Goal: Task Accomplishment & Management: Complete application form

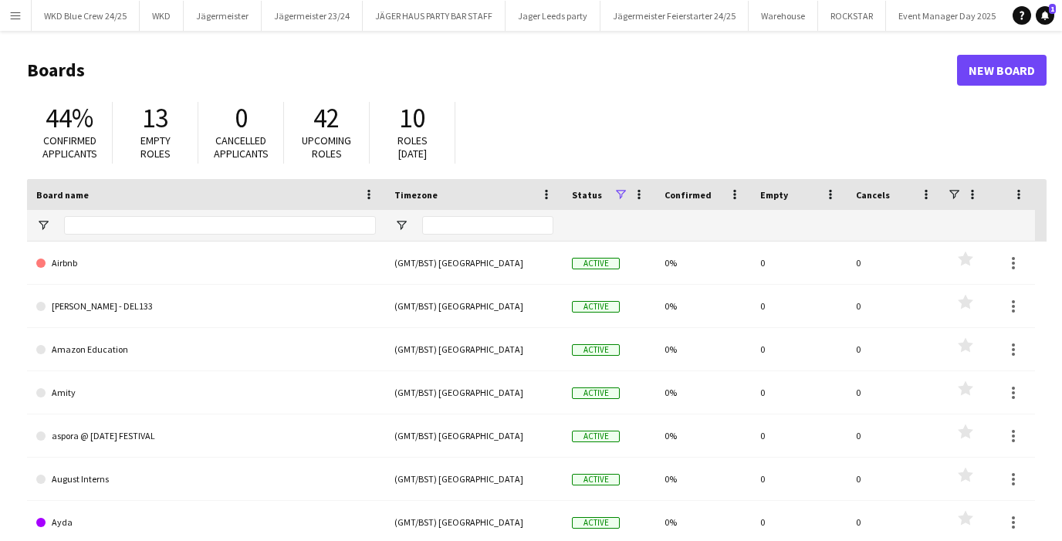
click at [17, 14] on app-icon "Menu" at bounding box center [15, 15] width 12 height 12
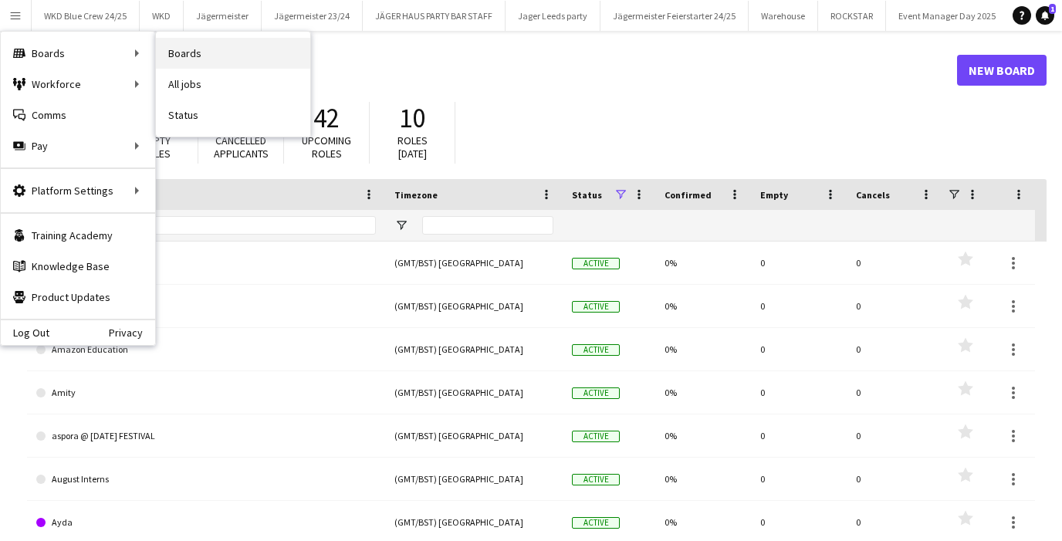
click at [204, 56] on link "Boards" at bounding box center [233, 53] width 154 height 31
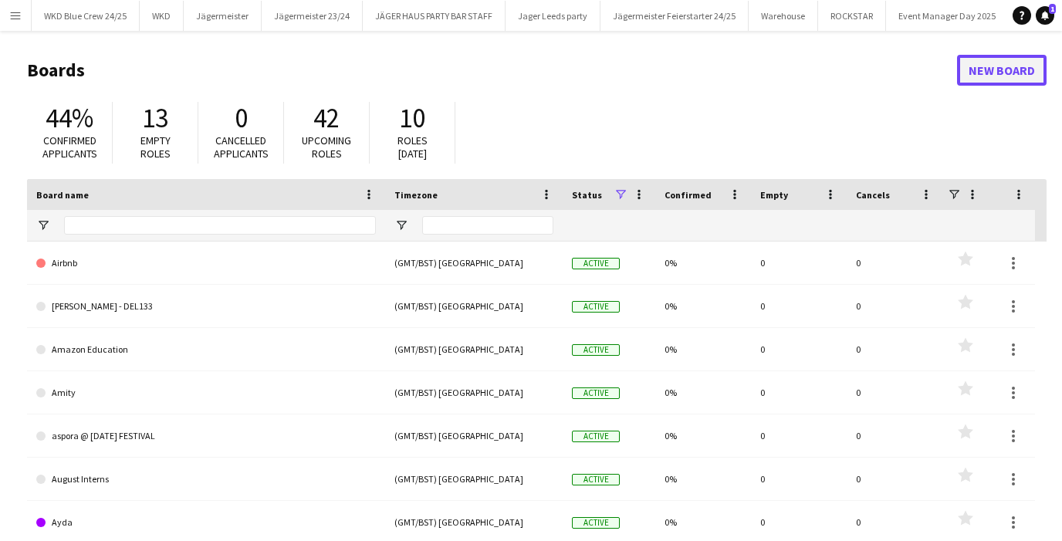
click at [1028, 74] on link "New Board" at bounding box center [1002, 70] width 90 height 31
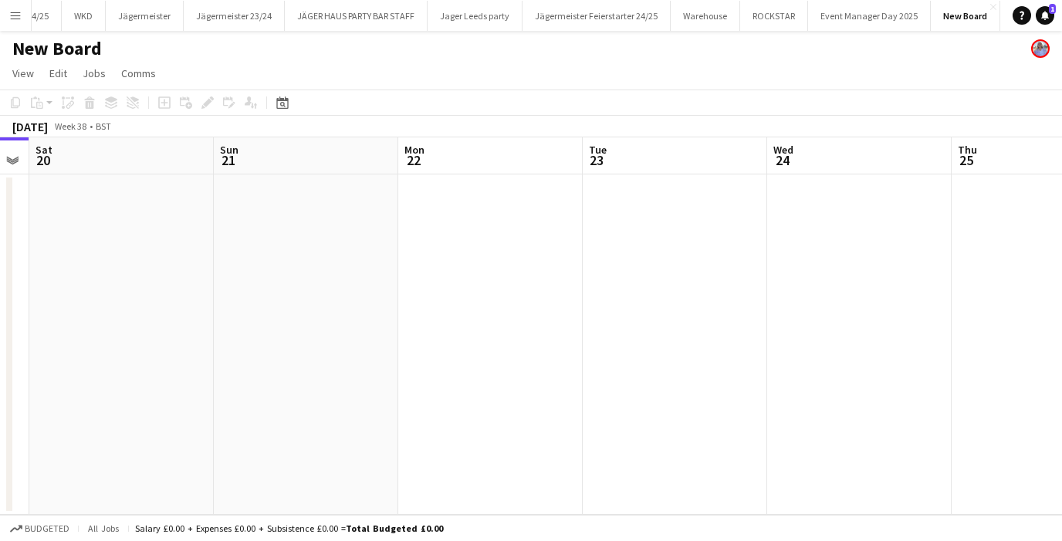
scroll to position [0, 523]
click at [805, 288] on app-date-cell at bounding box center [861, 344] width 185 height 340
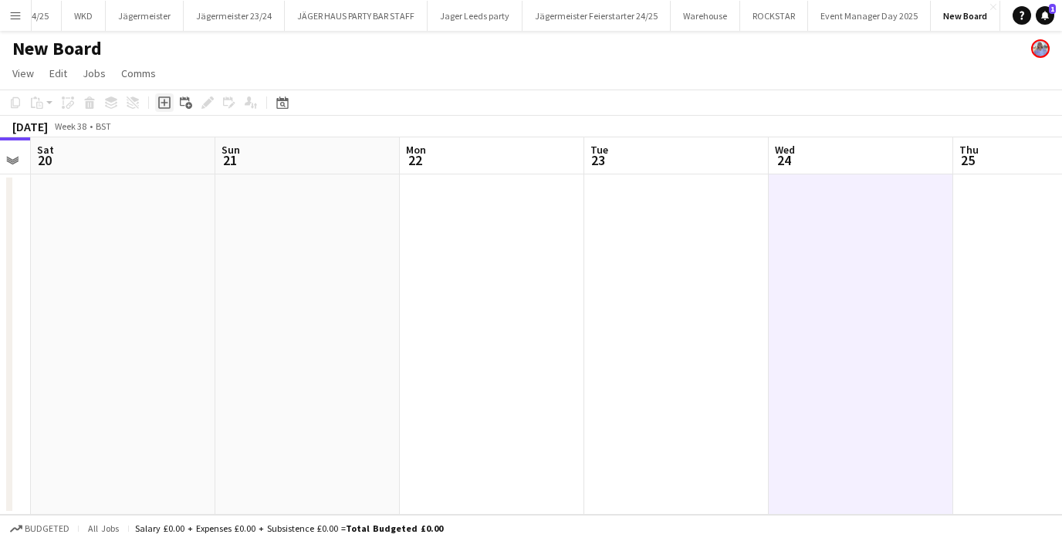
click at [161, 101] on icon "Add job" at bounding box center [164, 103] width 12 height 12
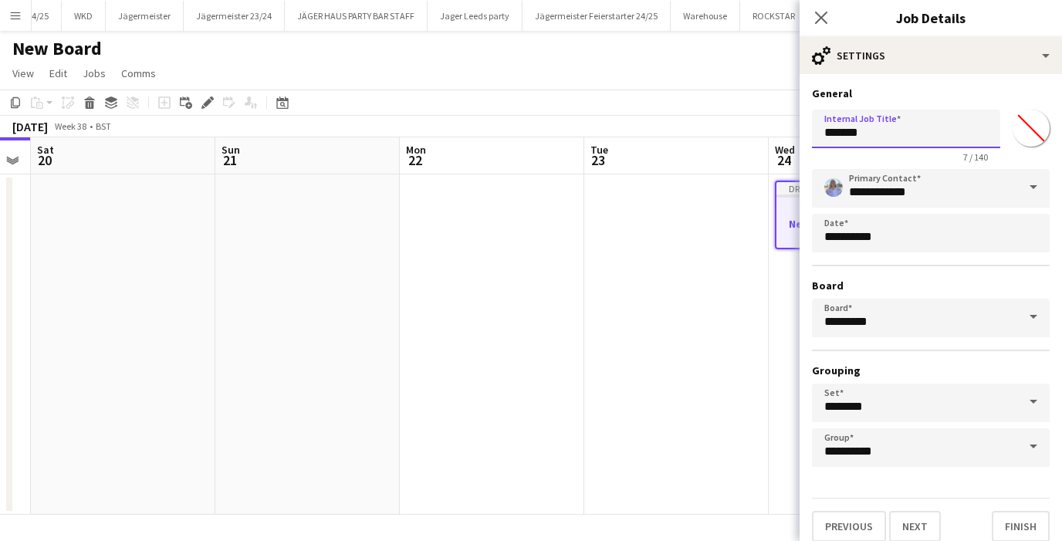
click at [874, 133] on input "*******" at bounding box center [906, 129] width 188 height 39
type input "*"
type input "**********"
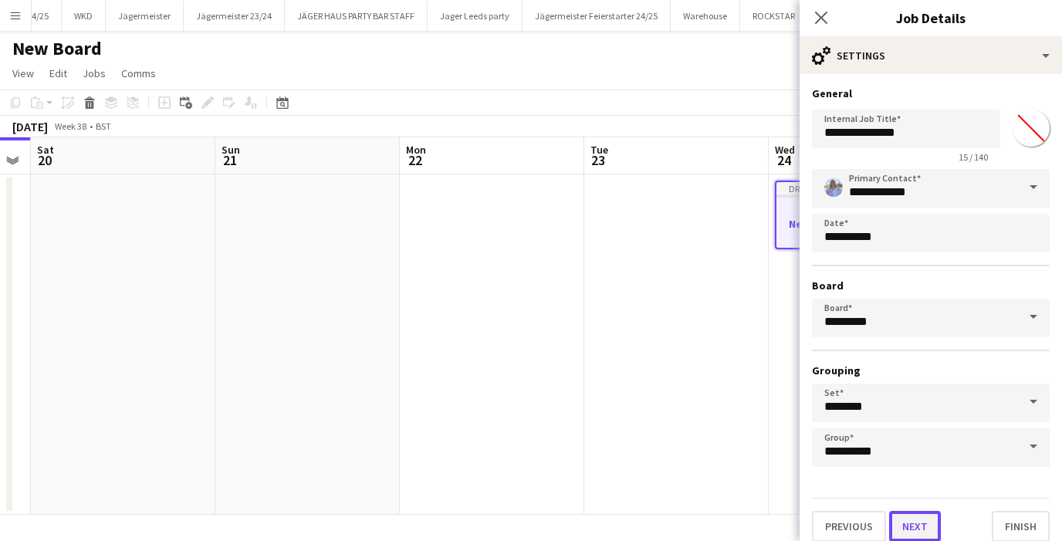
click at [918, 514] on button "Next" at bounding box center [915, 526] width 52 height 31
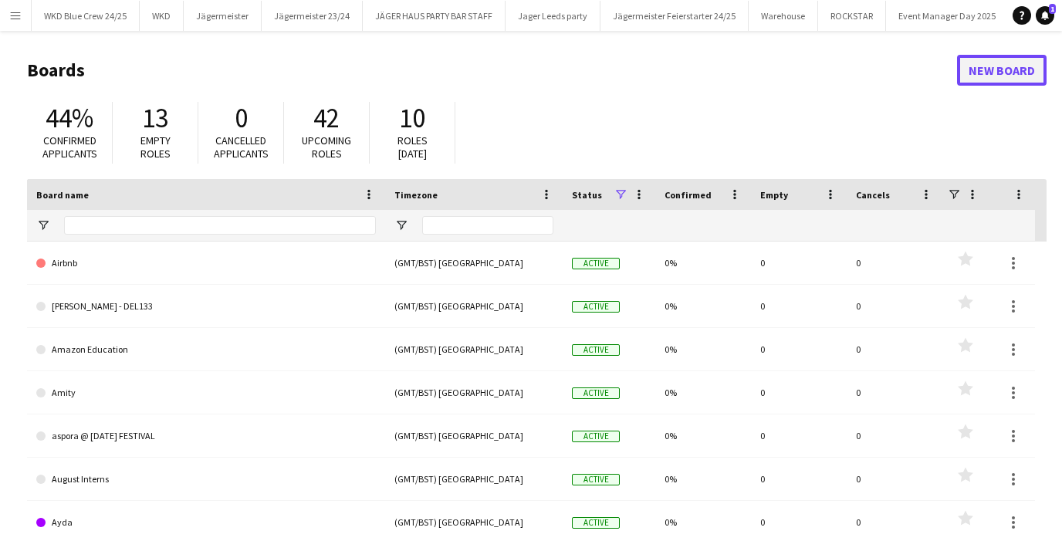
click at [992, 63] on link "New Board" at bounding box center [1002, 70] width 90 height 31
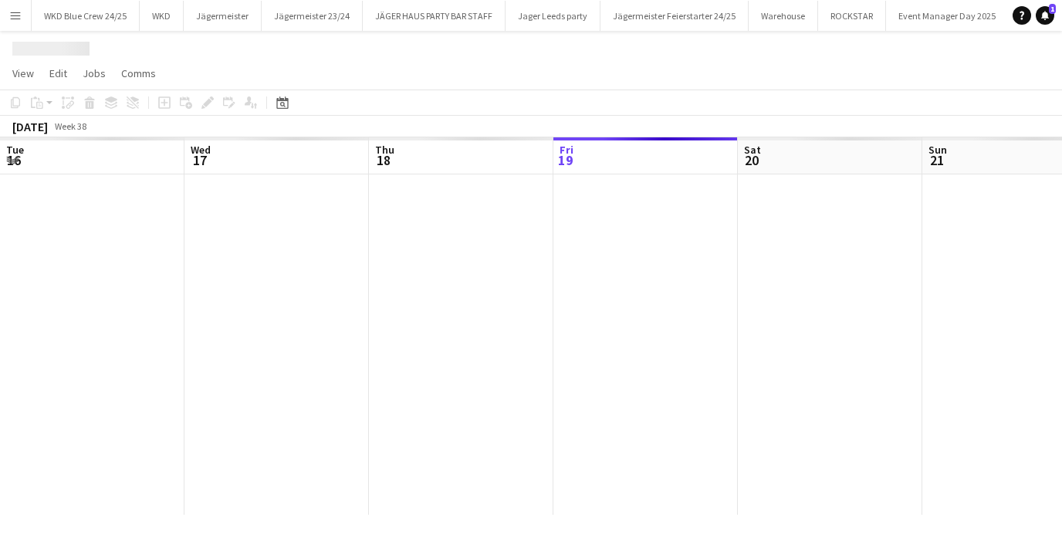
scroll to position [0, 146]
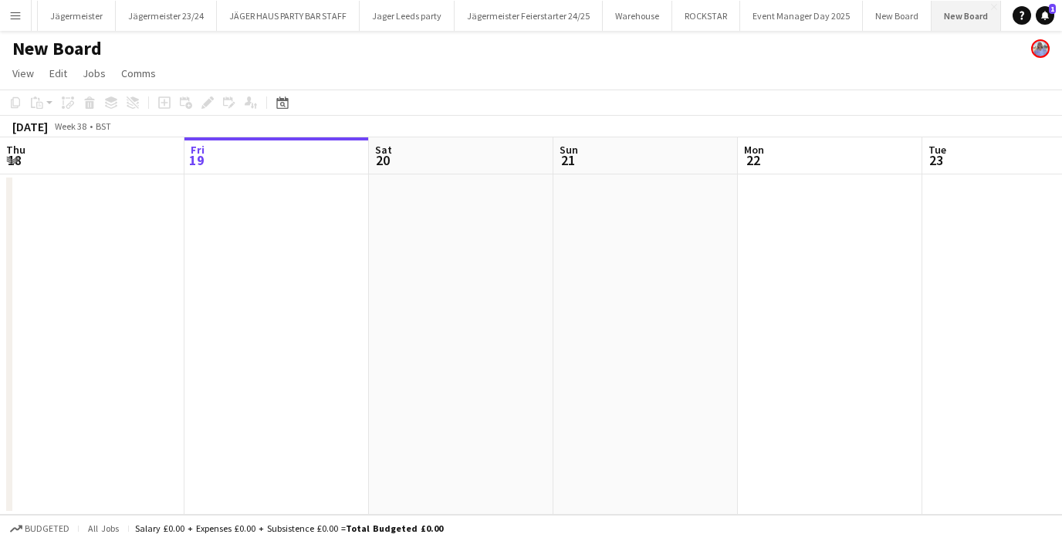
click at [967, 12] on button "New Board Close" at bounding box center [966, 16] width 69 height 30
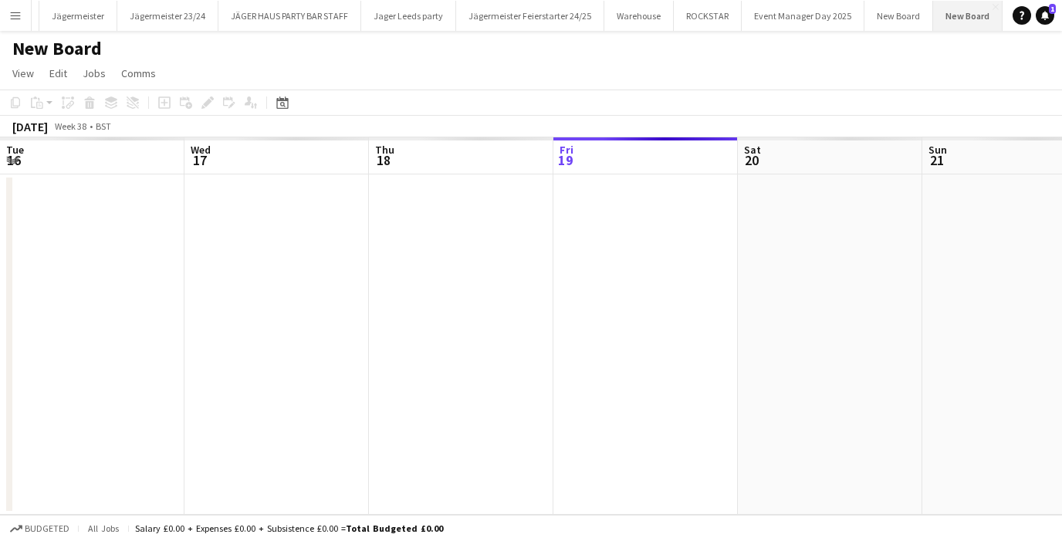
scroll to position [0, 369]
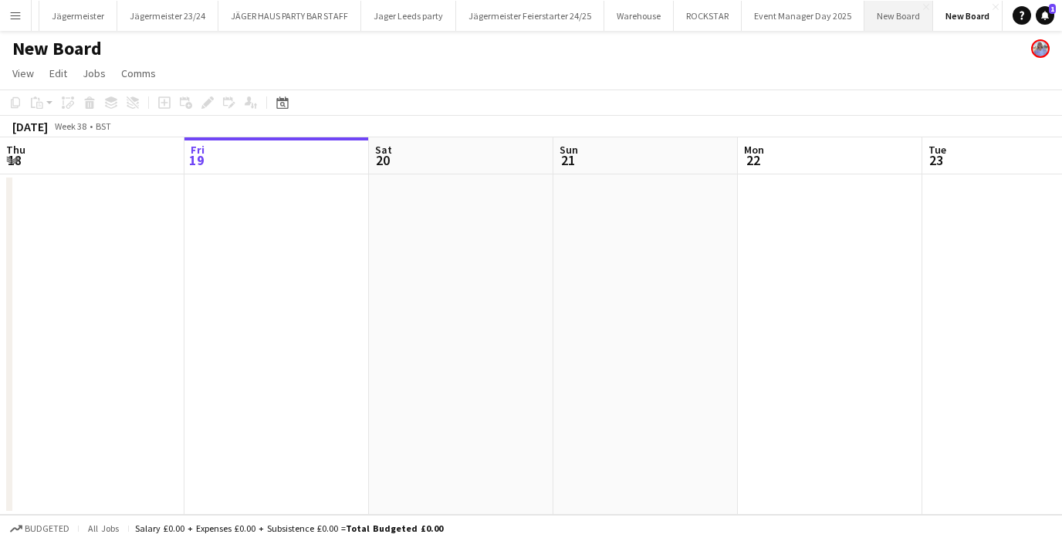
click at [882, 19] on button "New Board Close" at bounding box center [899, 16] width 69 height 30
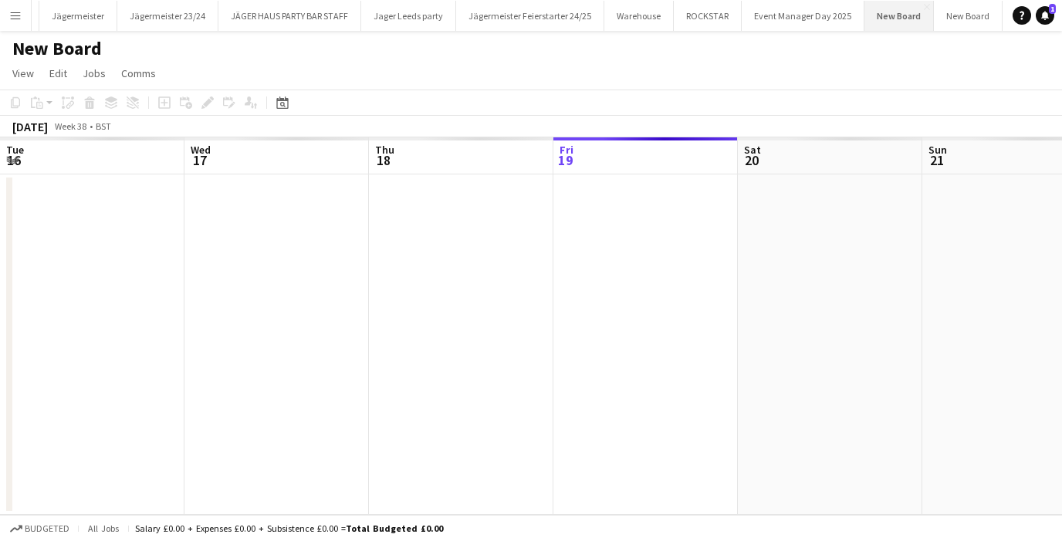
scroll to position [0, 369]
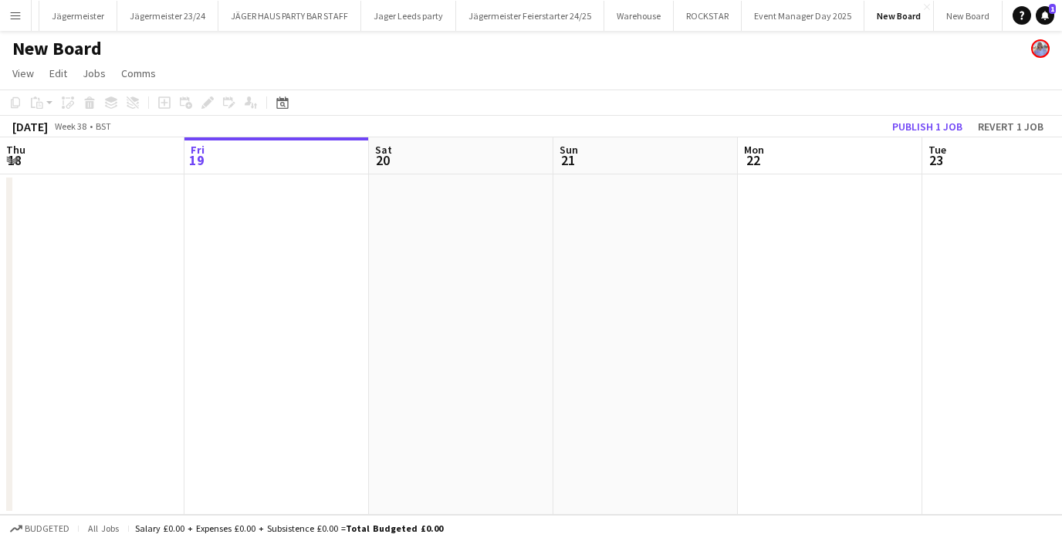
click at [77, 46] on h1 "New Board" at bounding box center [57, 48] width 90 height 23
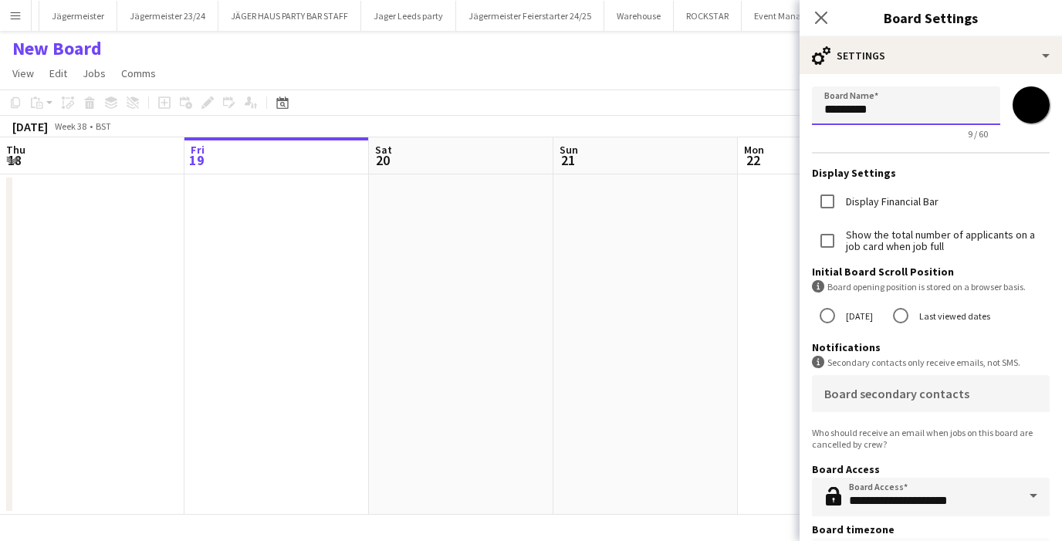
click at [851, 108] on input "*********" at bounding box center [906, 105] width 188 height 39
type input "*"
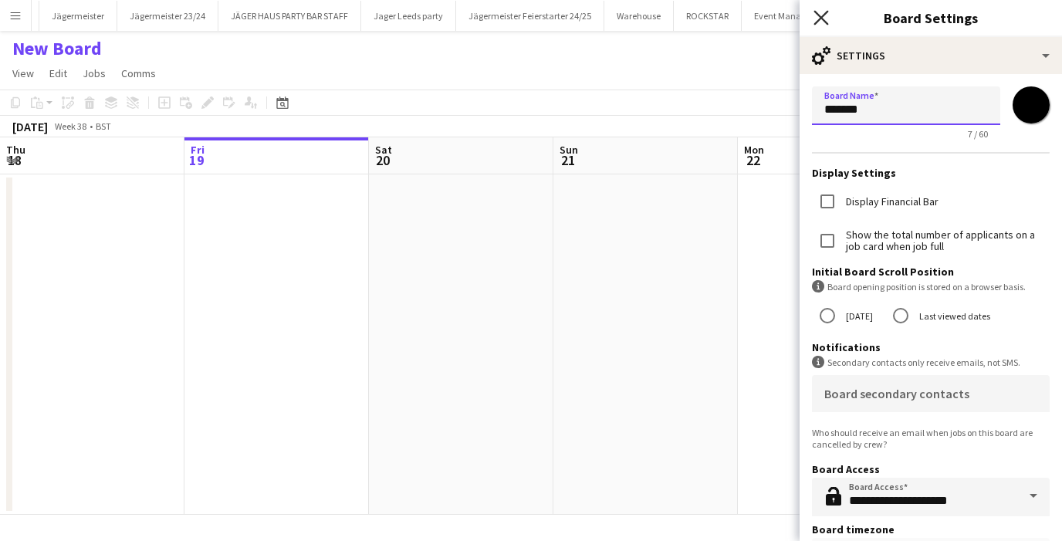
type input "*******"
click at [814, 17] on icon "Close pop-in" at bounding box center [821, 17] width 15 height 15
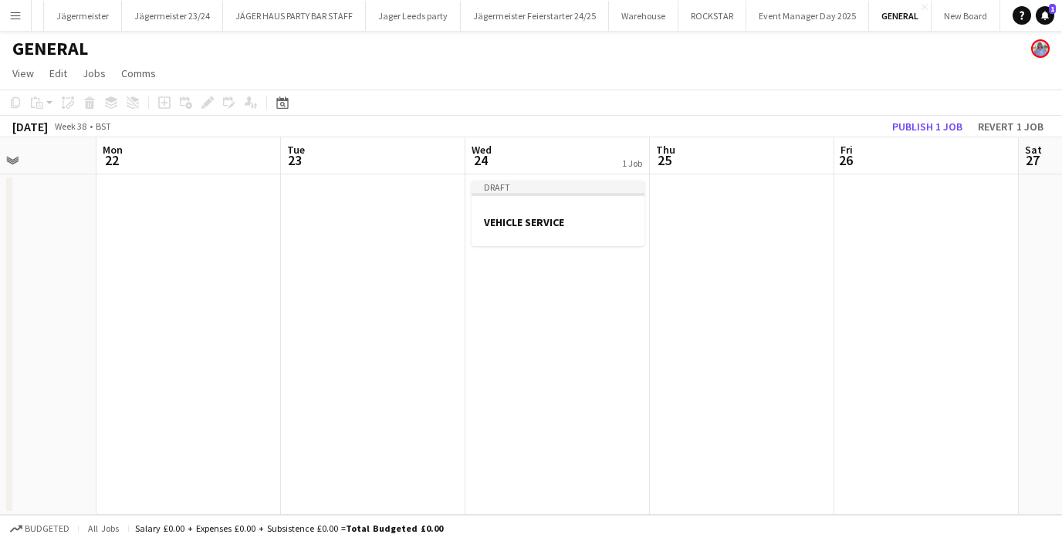
scroll to position [0, 480]
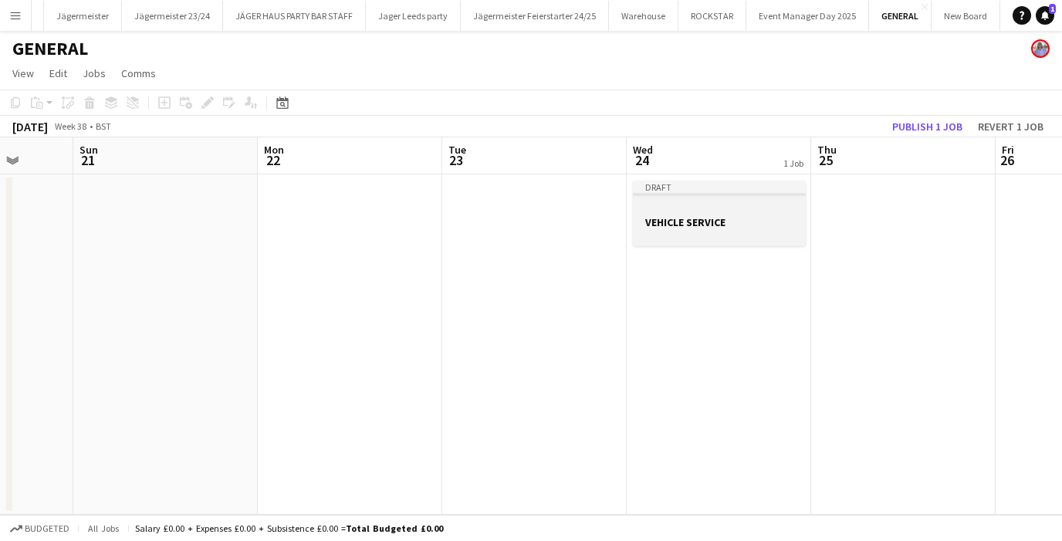
click at [705, 201] on app-job-card "Draft VEHICLE SERVICE" at bounding box center [719, 214] width 173 height 66
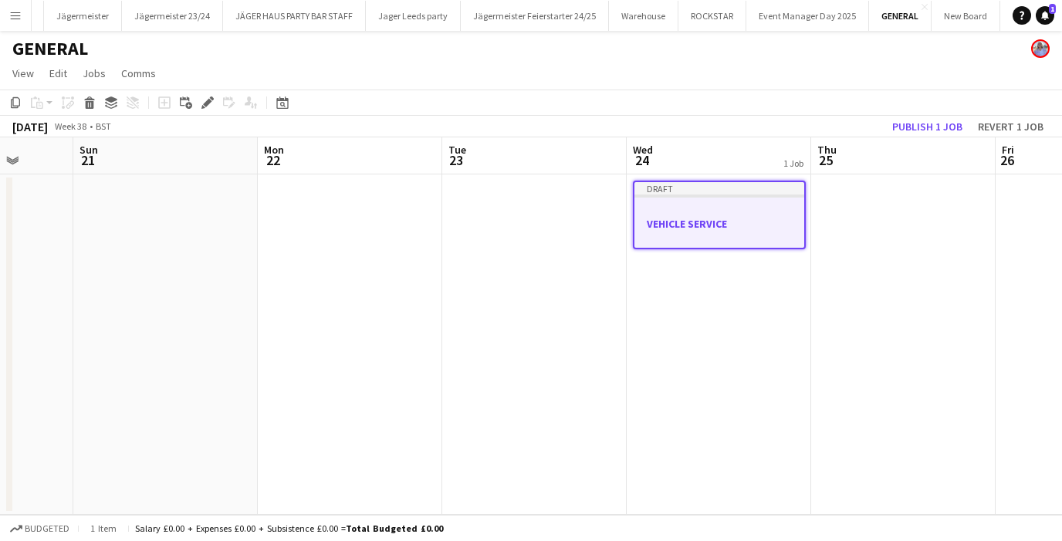
click at [705, 201] on app-job-card "Draft VEHICLE SERVICE" at bounding box center [719, 215] width 173 height 69
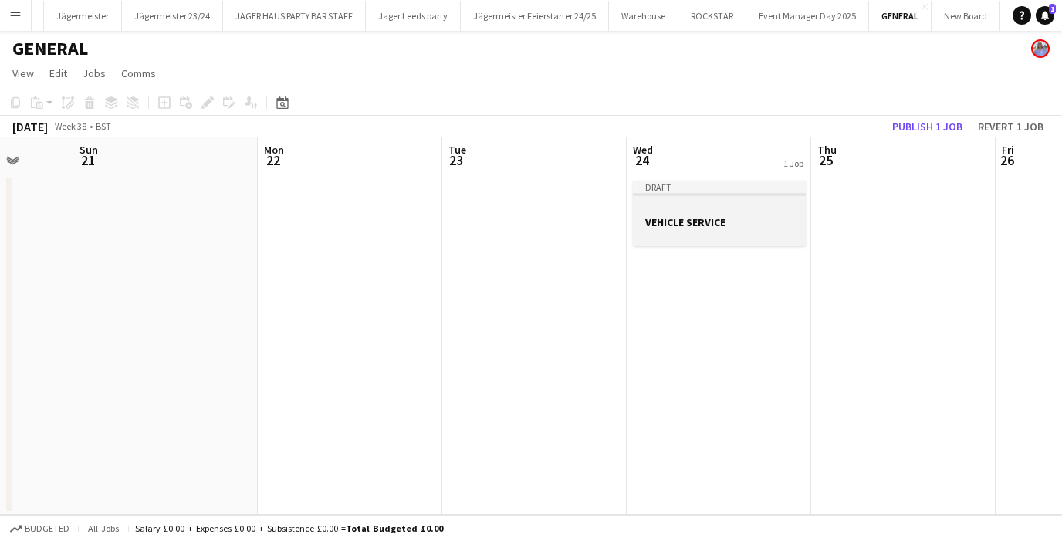
click at [705, 201] on app-job-card "Draft VEHICLE SERVICE" at bounding box center [719, 214] width 173 height 66
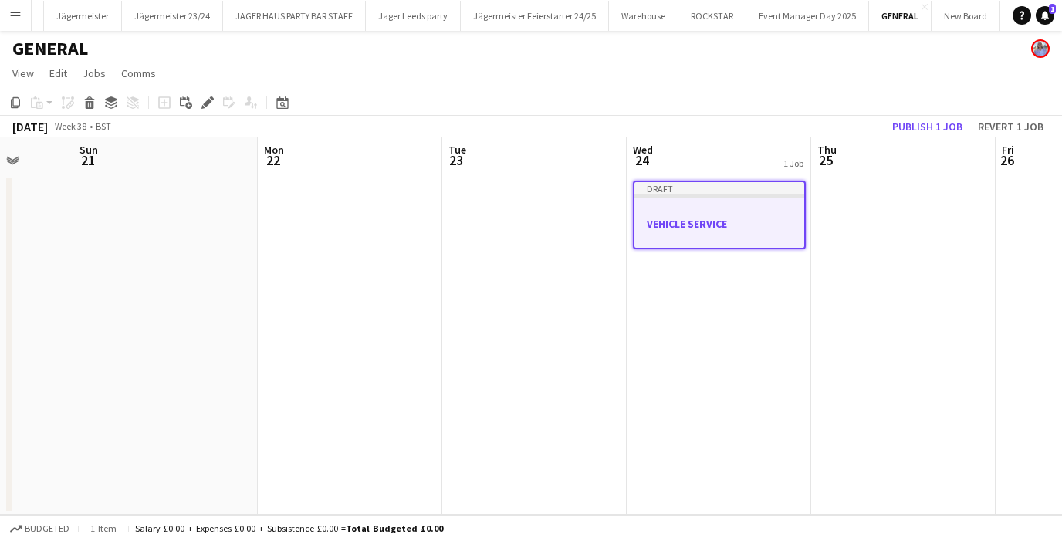
click at [705, 201] on app-job-card "Draft VEHICLE SERVICE" at bounding box center [719, 215] width 173 height 69
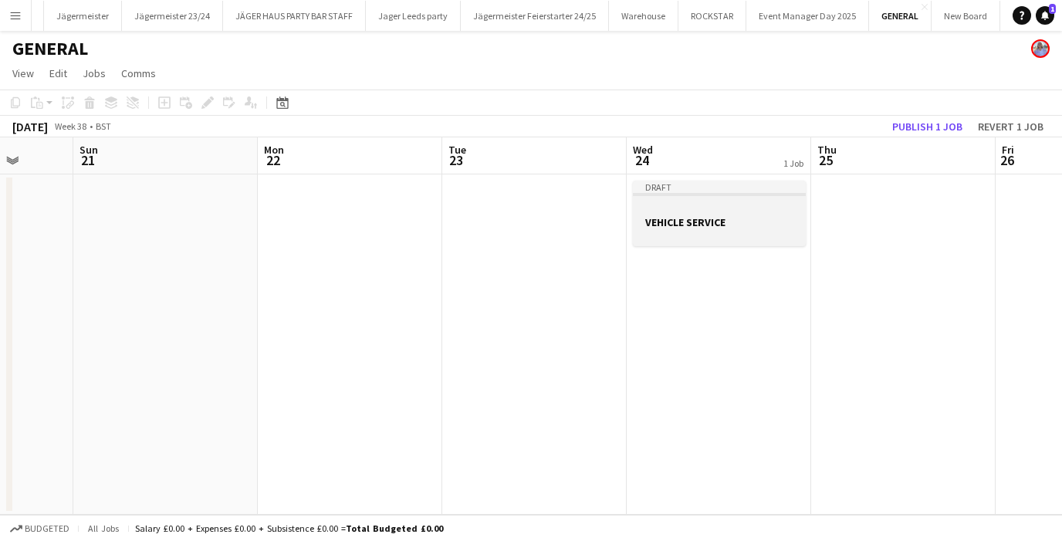
click at [705, 201] on app-job-card "Draft VEHICLE SERVICE" at bounding box center [719, 214] width 173 height 66
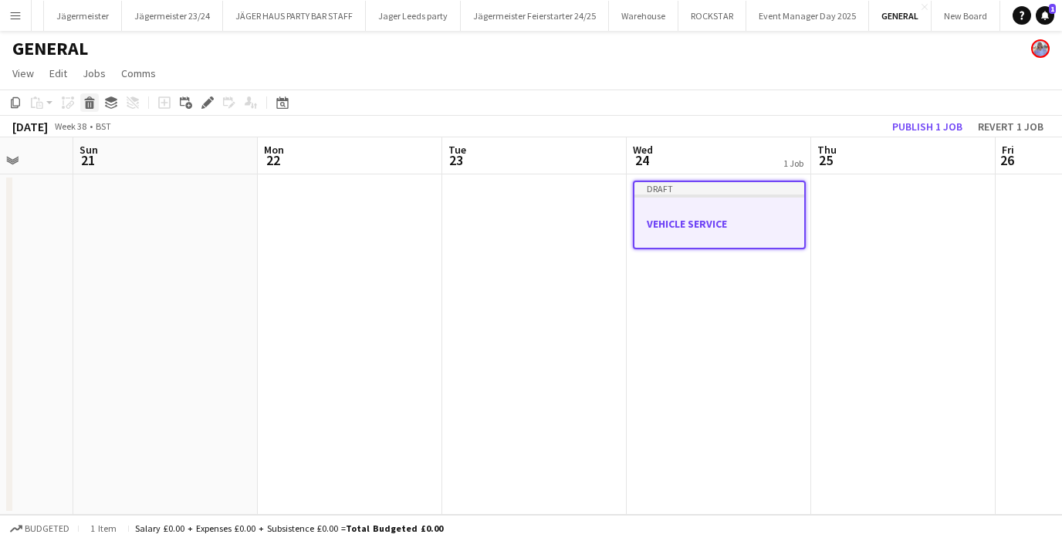
click at [91, 104] on icon at bounding box center [90, 105] width 8 height 8
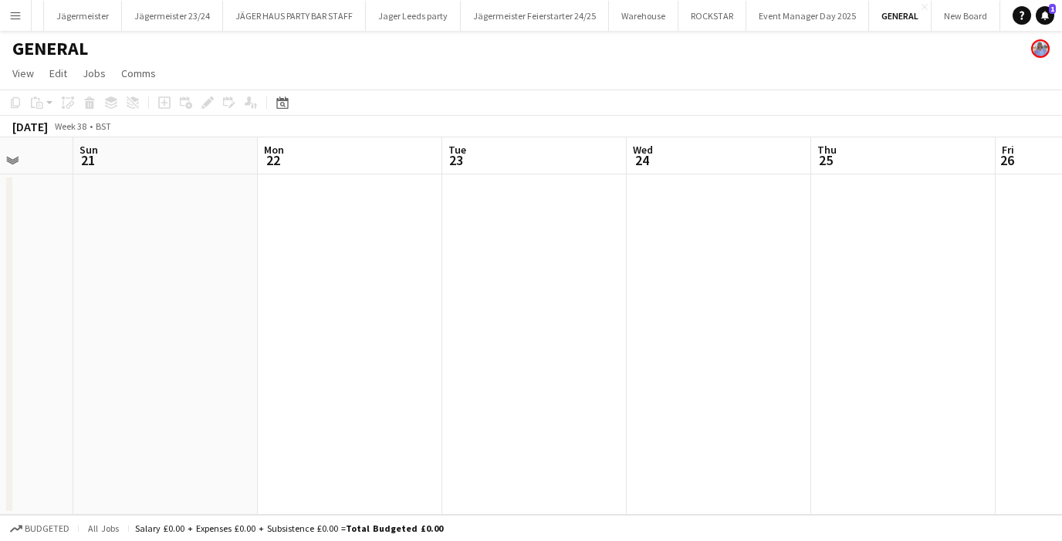
click at [731, 215] on app-date-cell at bounding box center [719, 344] width 185 height 340
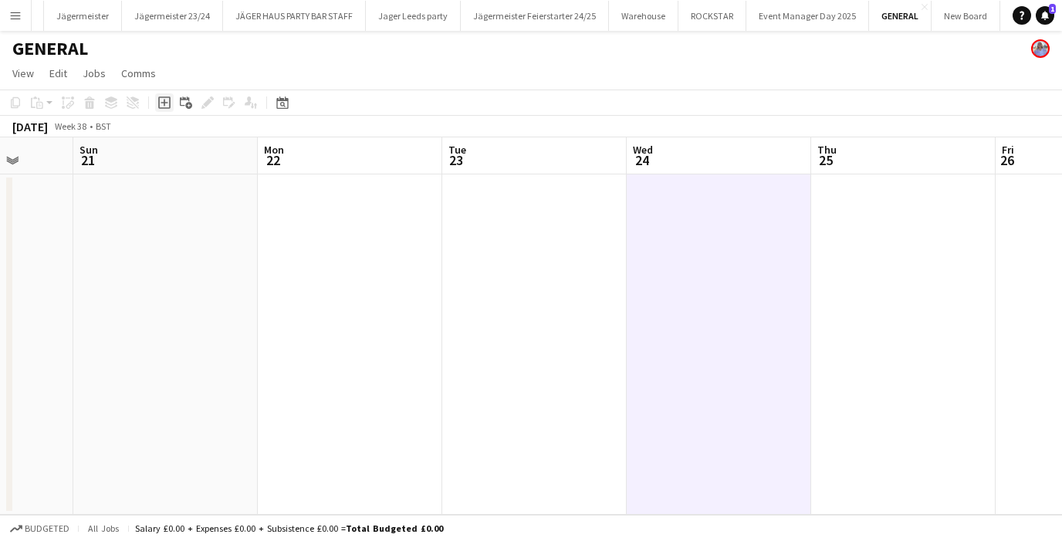
click at [164, 105] on icon "Add job" at bounding box center [164, 103] width 12 height 12
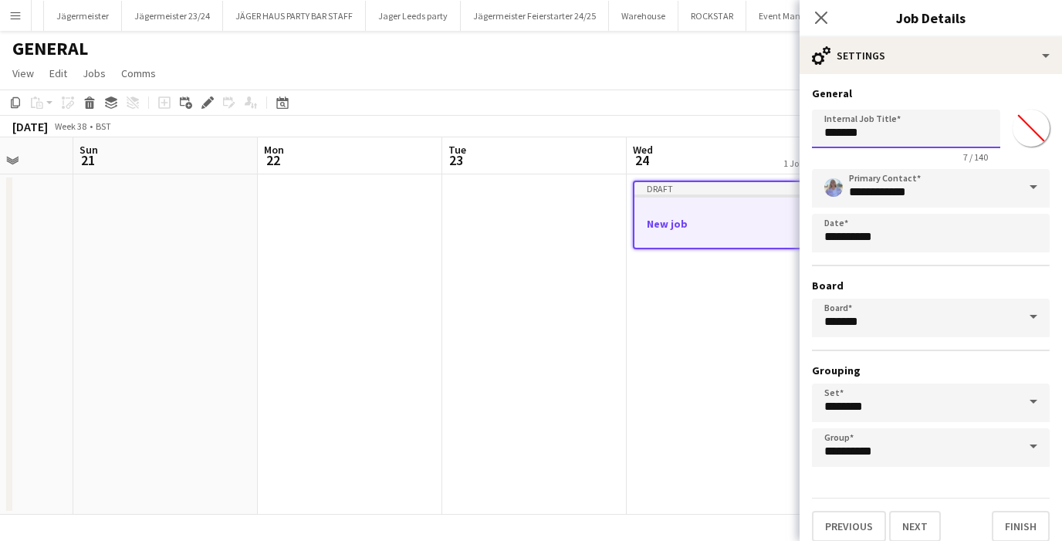
click at [832, 137] on input "*******" at bounding box center [906, 129] width 188 height 39
type input "*"
type input "**********"
click at [913, 525] on button "Next" at bounding box center [915, 526] width 52 height 31
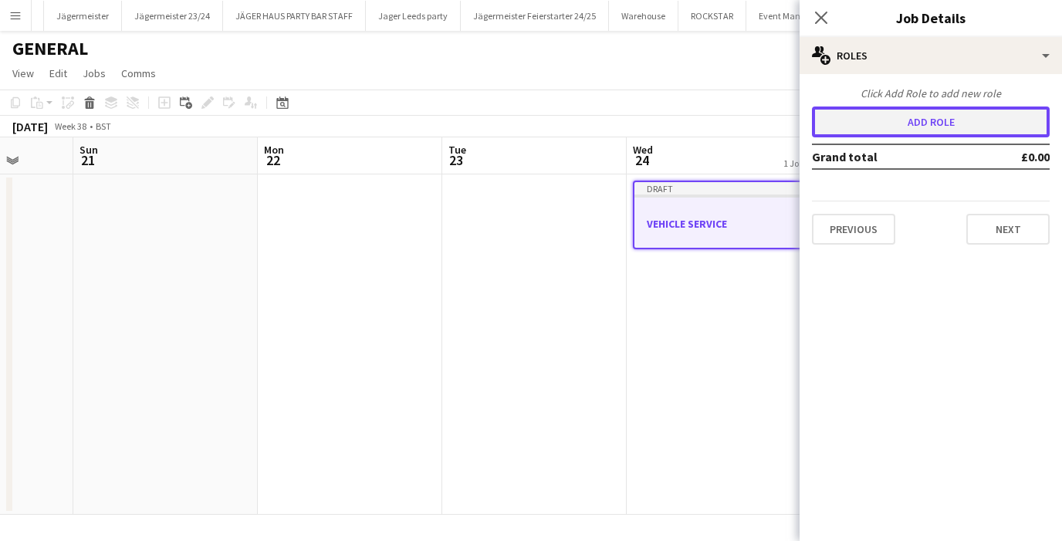
click at [936, 133] on button "Add role" at bounding box center [931, 122] width 238 height 31
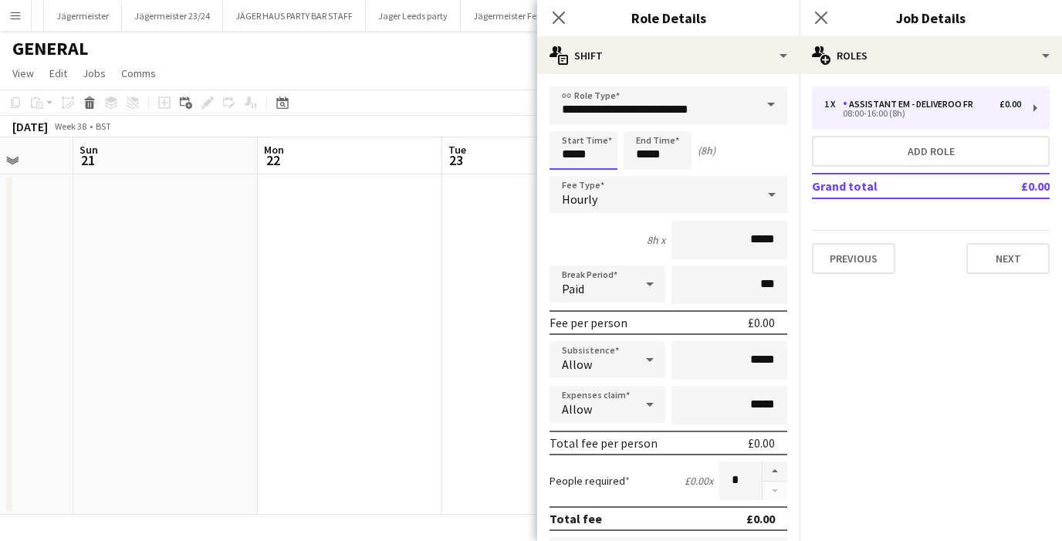
click at [571, 153] on input "*****" at bounding box center [584, 150] width 68 height 39
click at [647, 157] on input "*****" at bounding box center [658, 150] width 68 height 39
type input "*****"
click at [754, 241] on input "*****" at bounding box center [730, 240] width 116 height 39
type input "******"
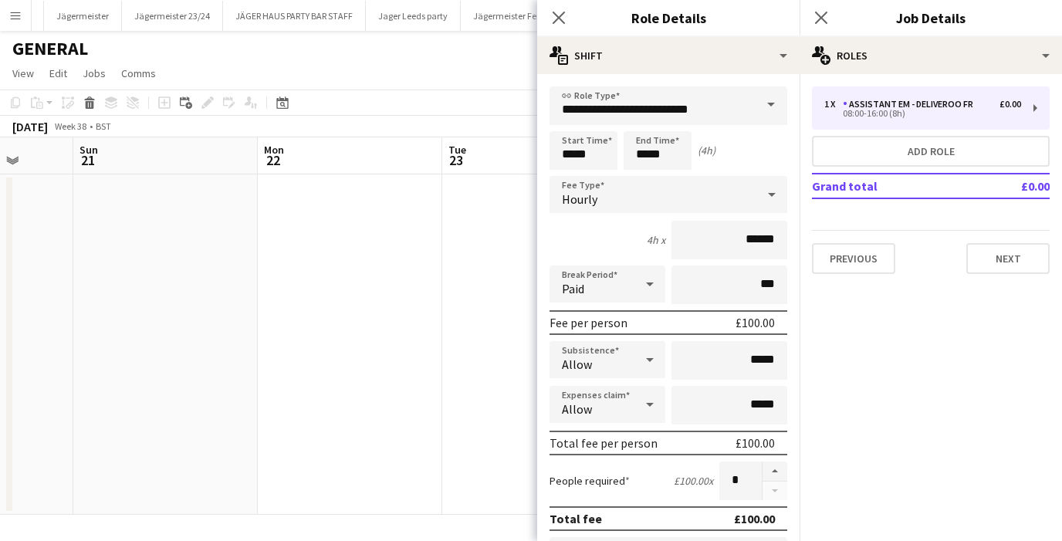
click at [890, 428] on mat-expansion-panel "pencil3 General details 1 x Assistant EM - Deliveroo FR £0.00 08:00-16:00 (8h) …" at bounding box center [931, 307] width 262 height 467
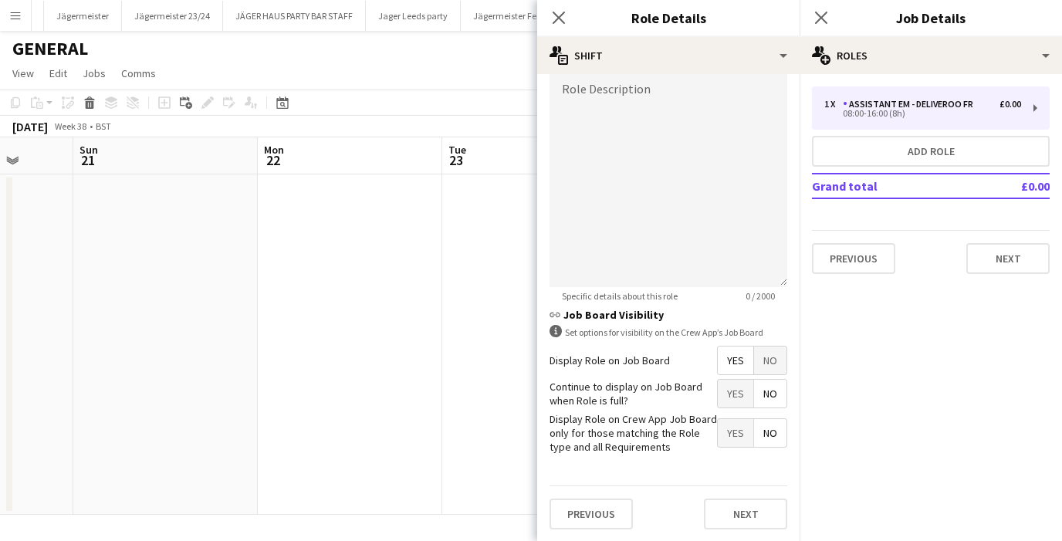
click at [776, 354] on span "No" at bounding box center [770, 361] width 32 height 28
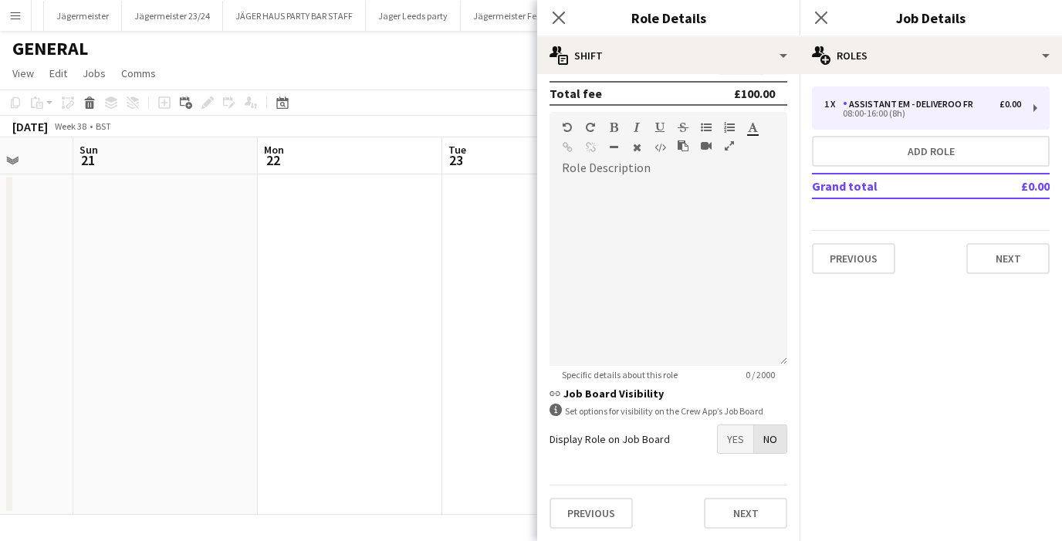
scroll to position [425, 0]
click at [750, 503] on button "Next" at bounding box center [745, 513] width 83 height 31
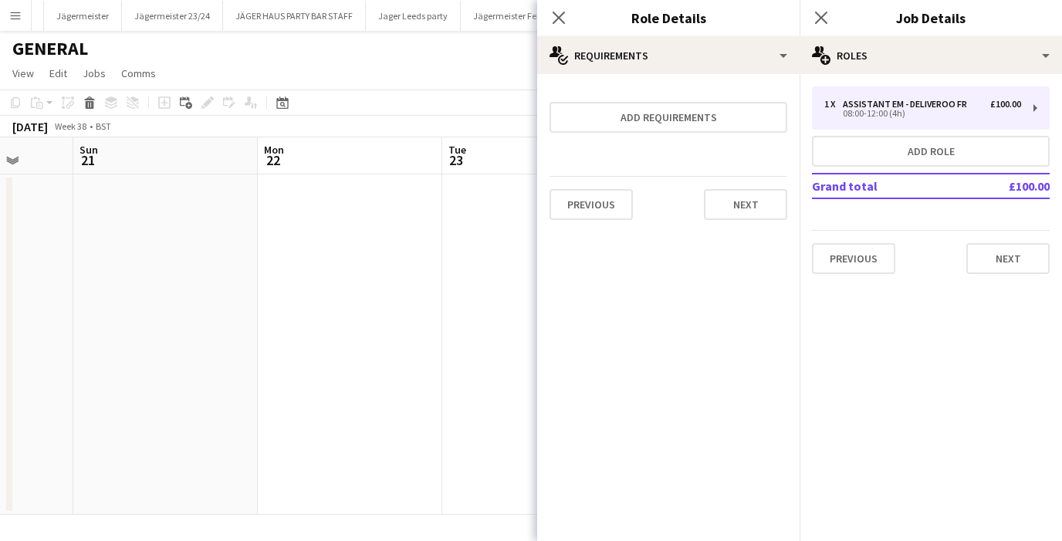
scroll to position [0, 0]
click at [743, 205] on button "Next" at bounding box center [745, 204] width 83 height 31
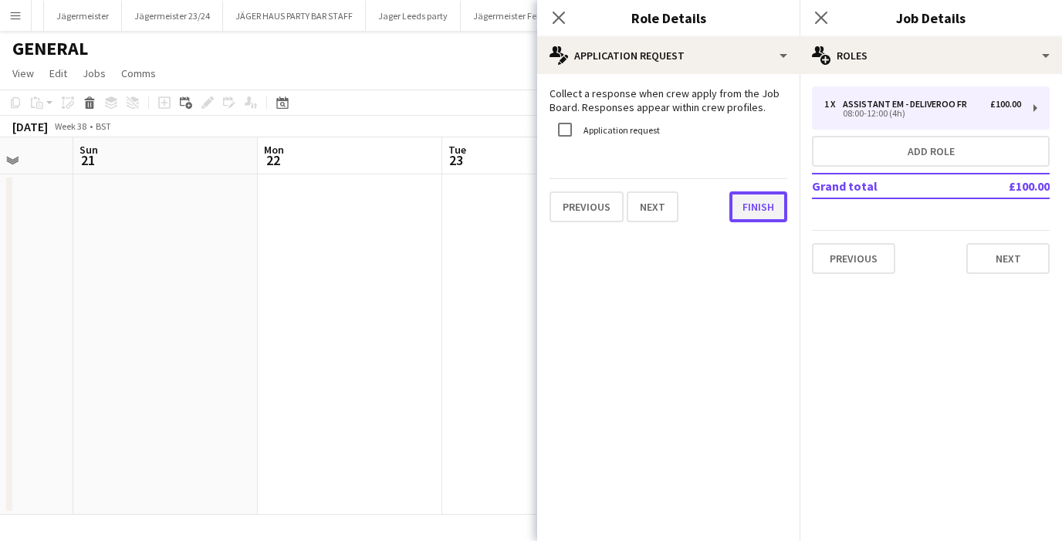
click at [767, 211] on button "Finish" at bounding box center [759, 206] width 58 height 31
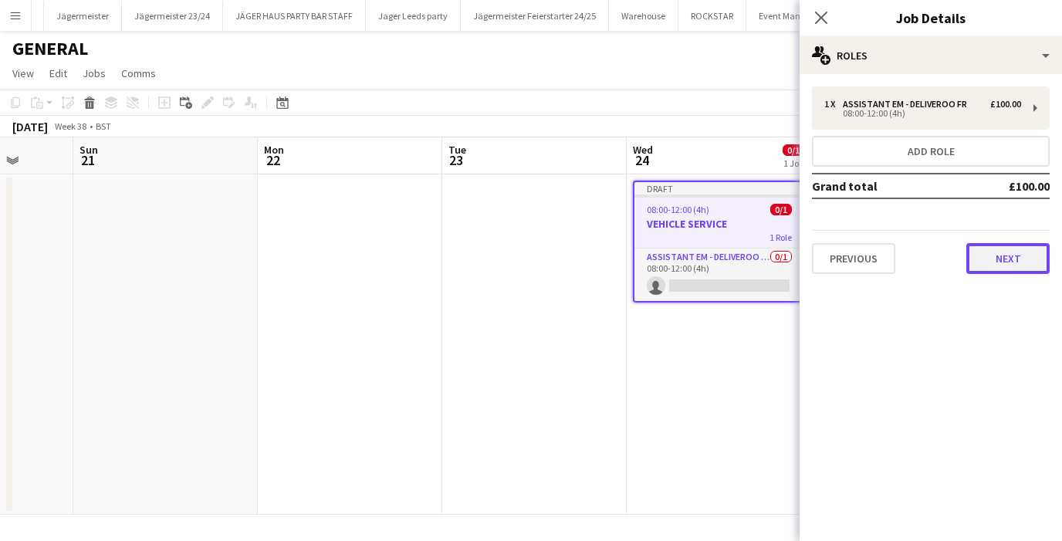
click at [1013, 256] on button "Next" at bounding box center [1008, 258] width 83 height 31
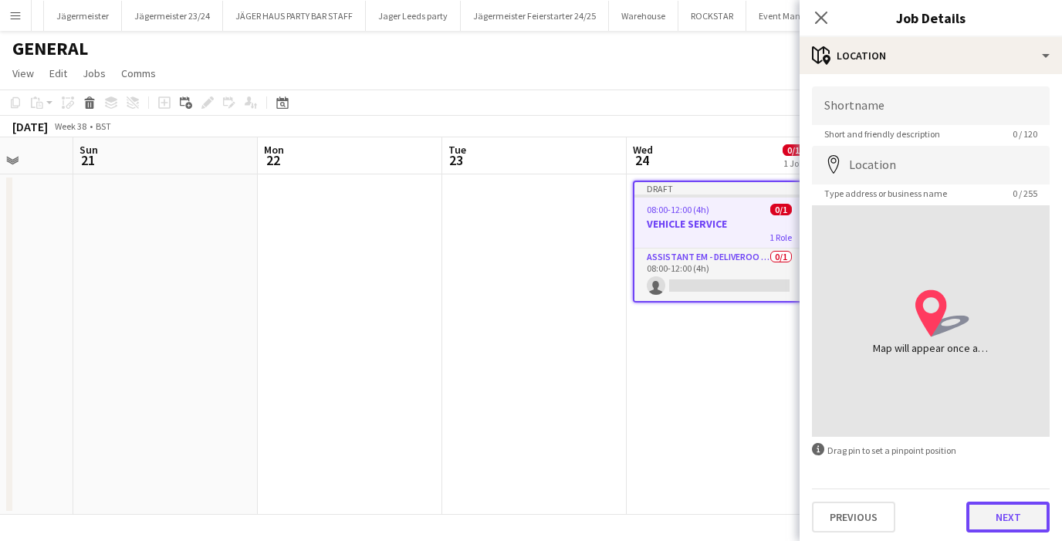
click at [1003, 516] on button "Next" at bounding box center [1008, 517] width 83 height 31
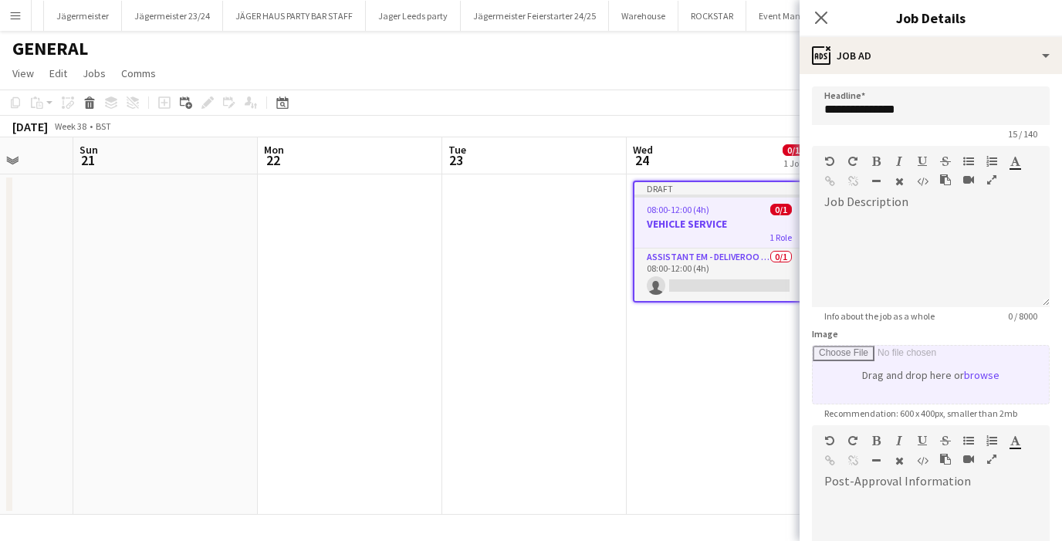
scroll to position [222, 0]
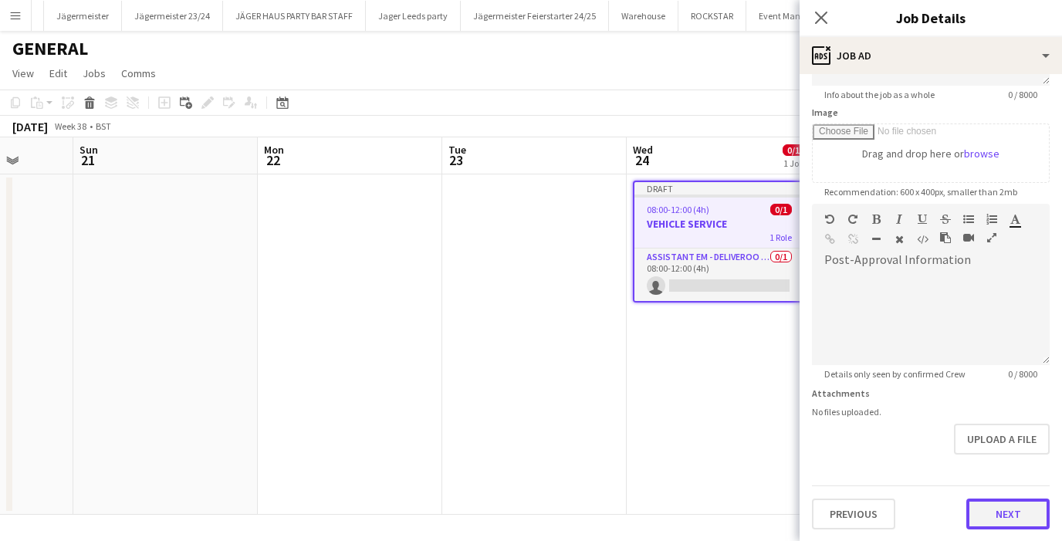
click at [996, 499] on button "Next" at bounding box center [1008, 514] width 83 height 31
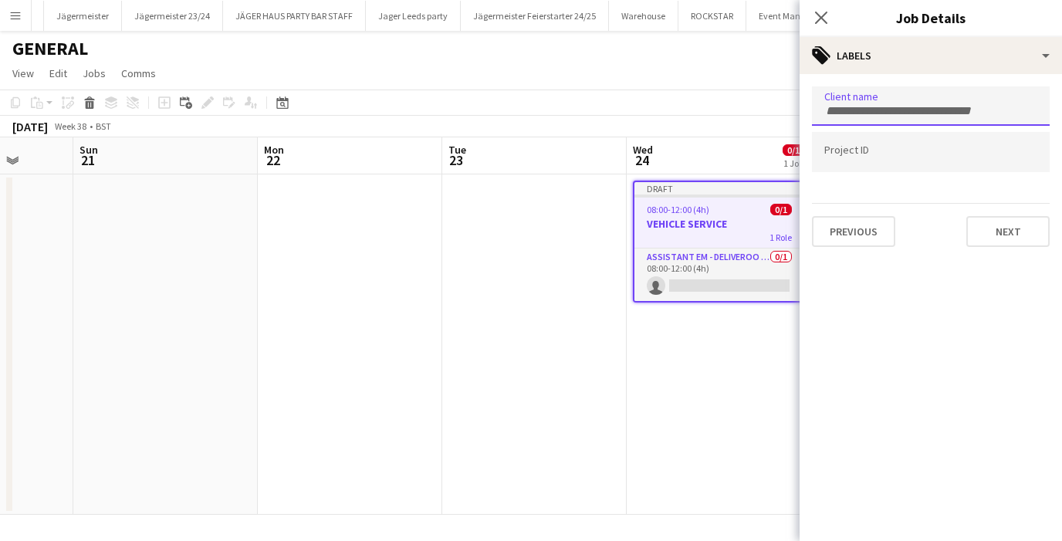
click at [849, 113] on input "Type to search client labels..." at bounding box center [931, 111] width 213 height 14
type input "***"
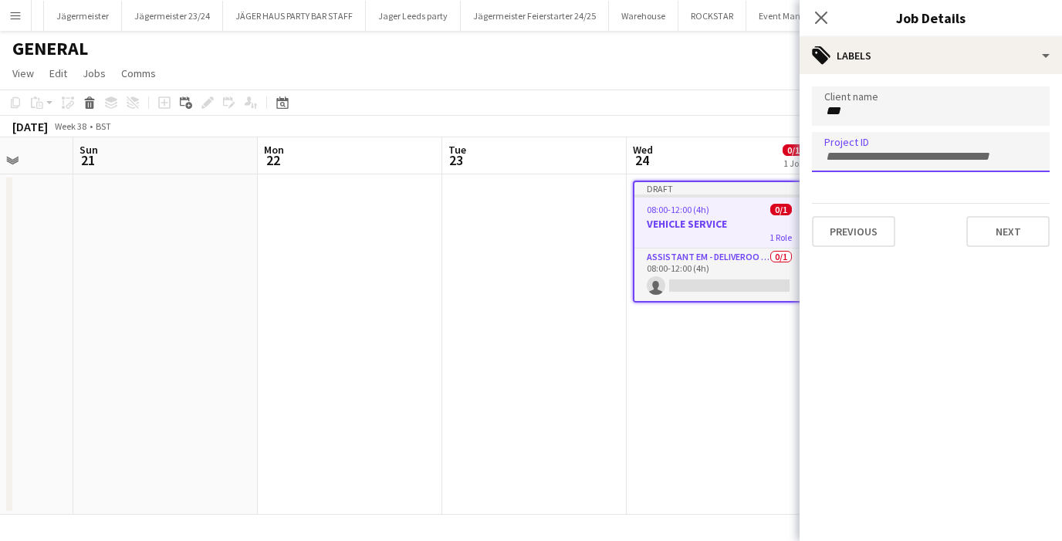
click at [839, 153] on input "Type to search project ID labels..." at bounding box center [931, 157] width 213 height 14
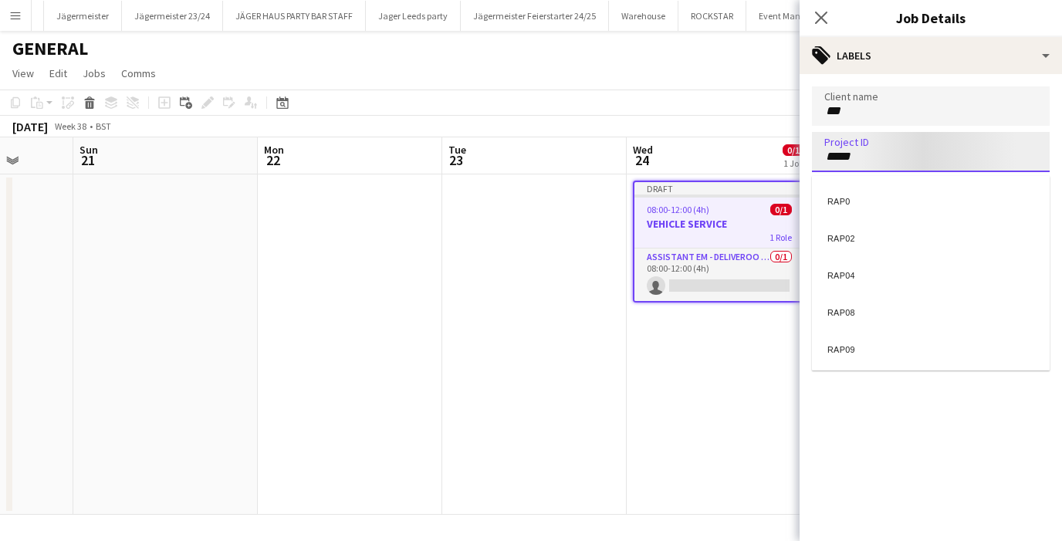
type input "*****"
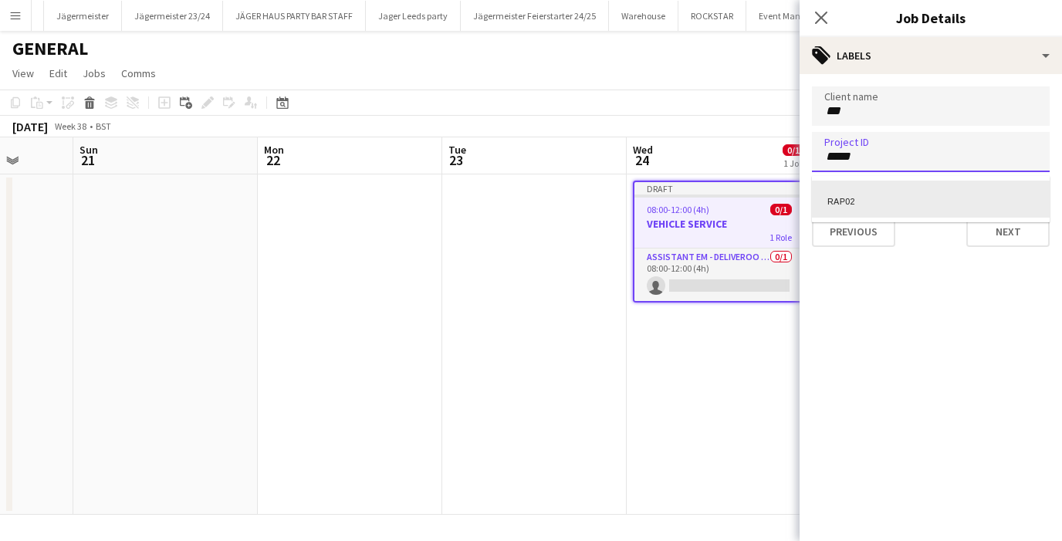
click at [853, 197] on div "RAP02" at bounding box center [931, 199] width 238 height 37
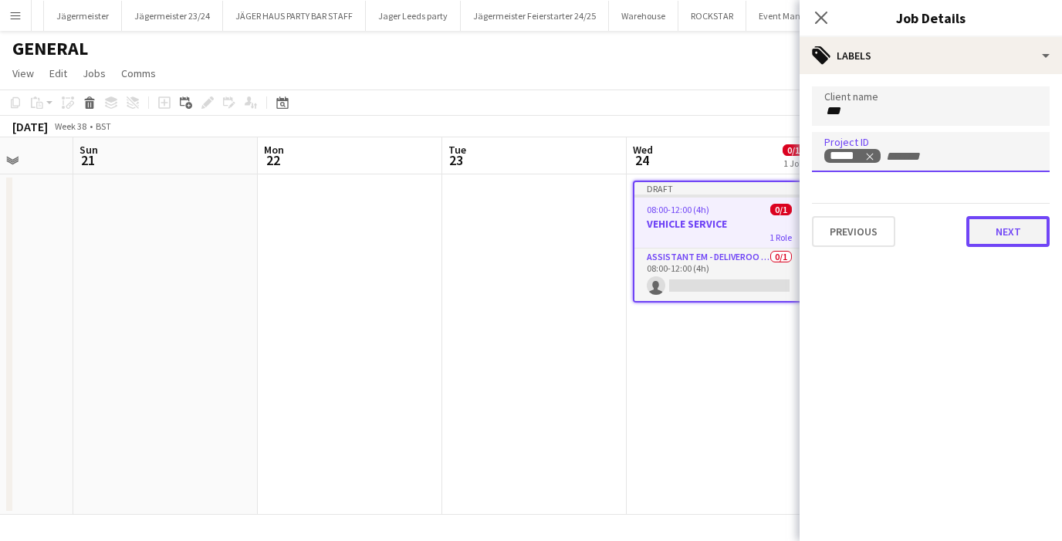
click at [987, 228] on button "Next" at bounding box center [1008, 231] width 83 height 31
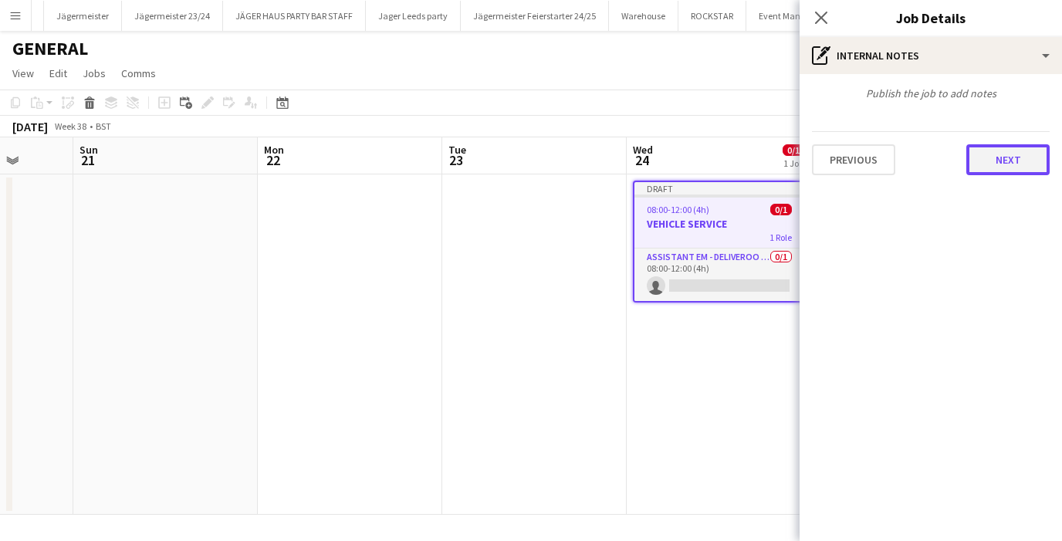
click at [993, 168] on button "Next" at bounding box center [1008, 159] width 83 height 31
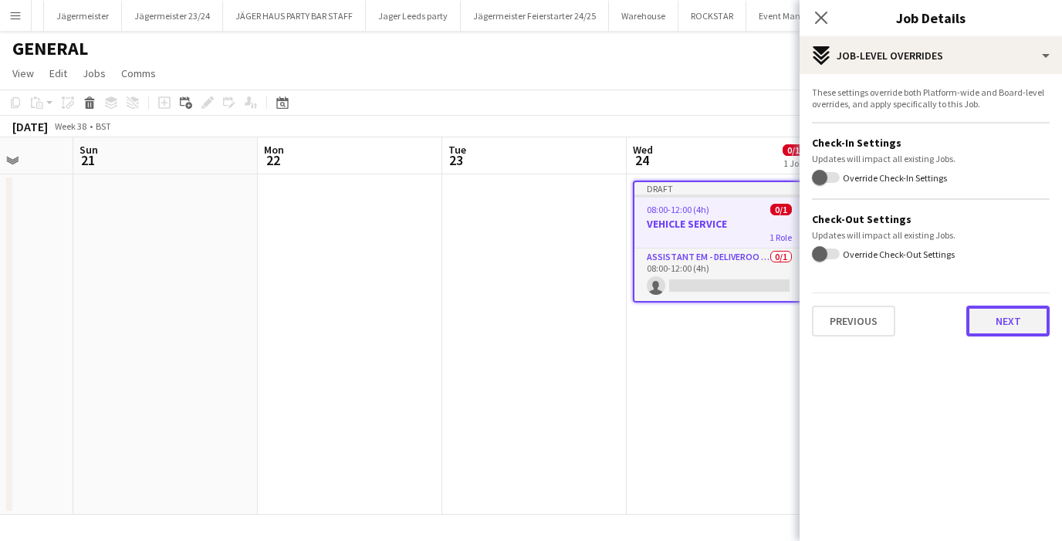
click at [991, 311] on button "Next" at bounding box center [1008, 321] width 83 height 31
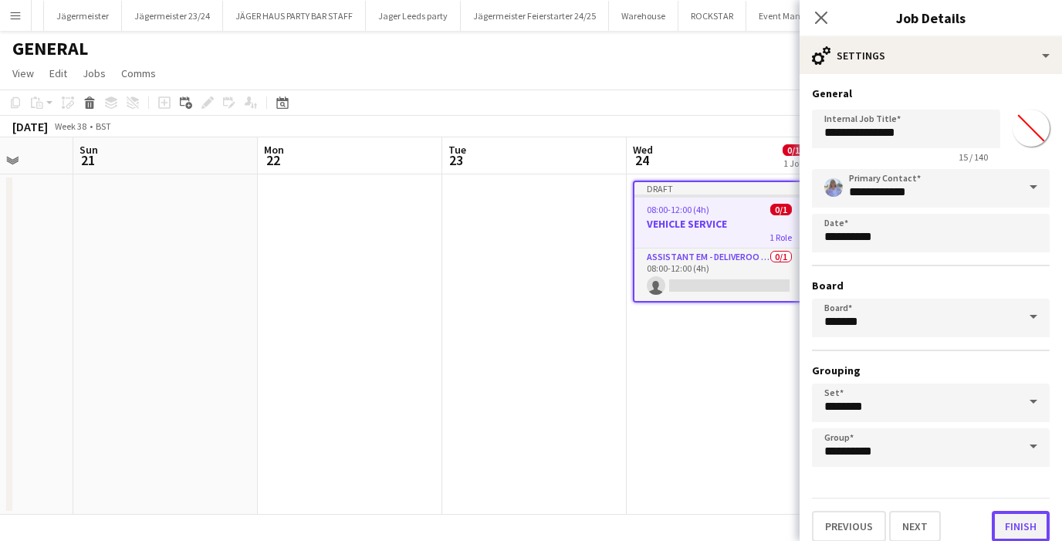
click at [1027, 519] on button "Finish" at bounding box center [1021, 526] width 58 height 31
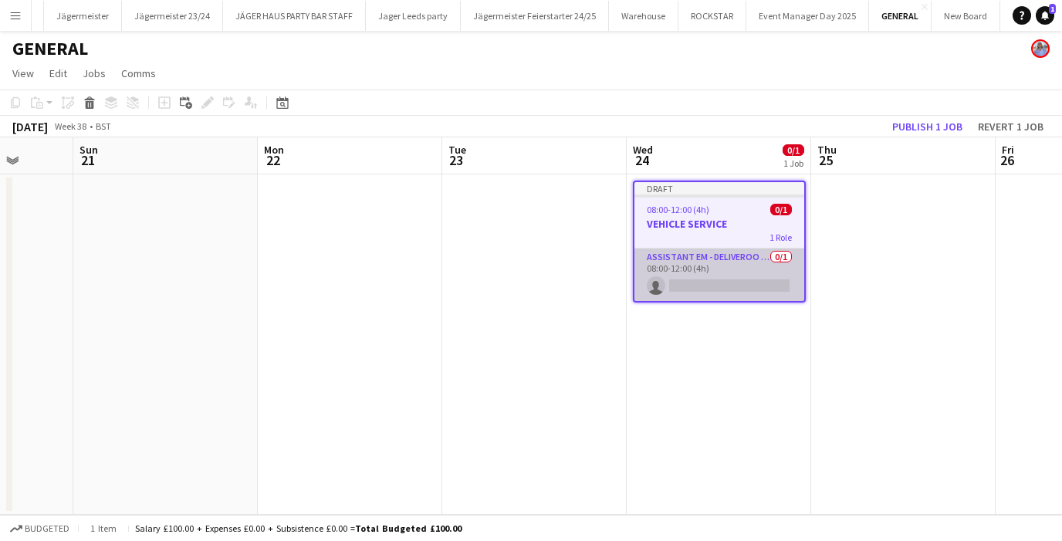
click at [731, 286] on app-card-role "Assistant EM - Deliveroo FR 0/1 08:00-12:00 (4h) single-neutral-actions" at bounding box center [720, 275] width 170 height 52
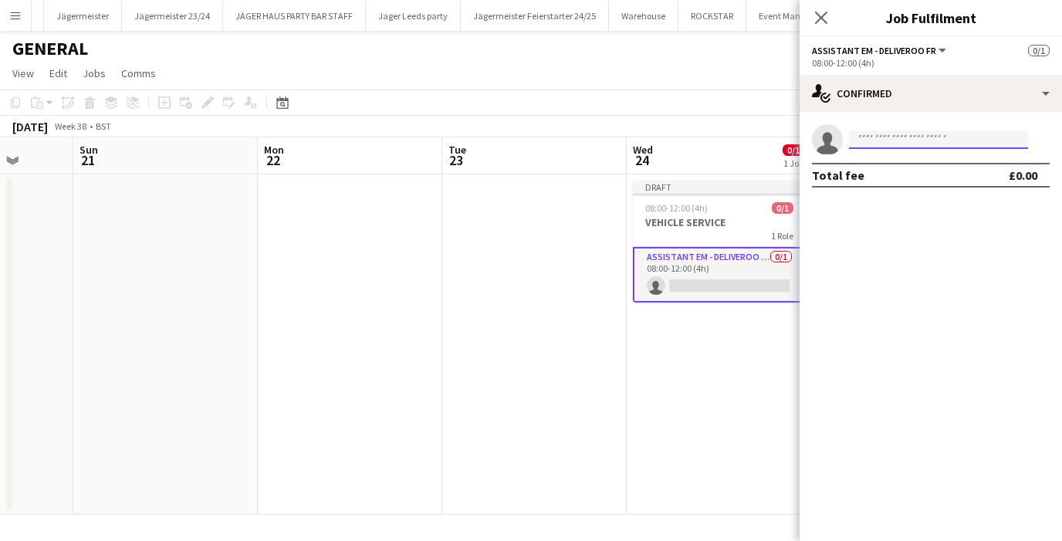
click at [869, 141] on input at bounding box center [938, 139] width 179 height 19
type input "*"
paste input "******"
click at [882, 137] on input "******" at bounding box center [938, 139] width 179 height 19
click at [902, 137] on input "******" at bounding box center [938, 139] width 179 height 19
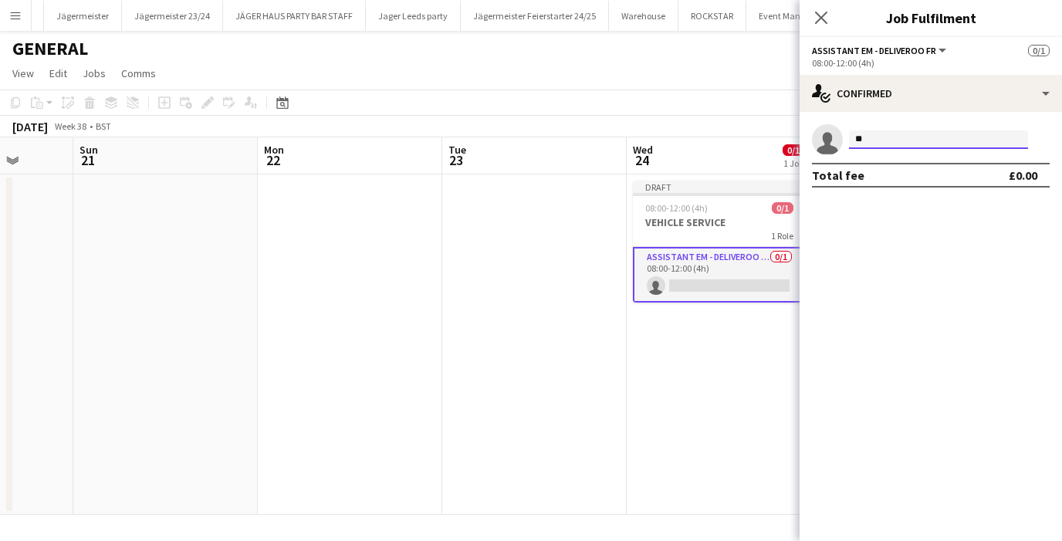
type input "*"
click at [822, 12] on icon "Close pop-in" at bounding box center [821, 17] width 15 height 15
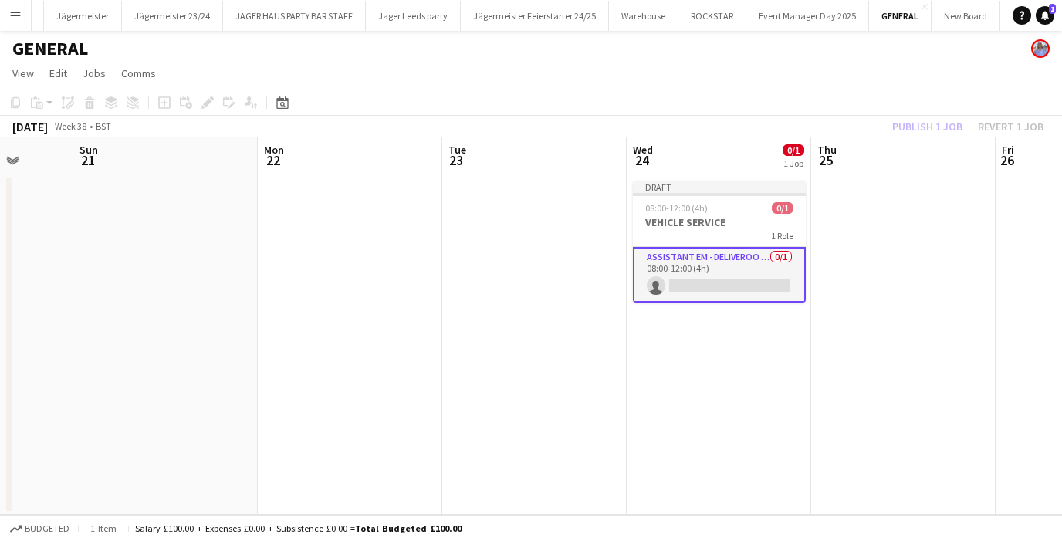
click at [689, 283] on app-card-role "Assistant EM - Deliveroo FR 0/1 08:00-12:00 (4h) single-neutral-actions" at bounding box center [719, 275] width 173 height 56
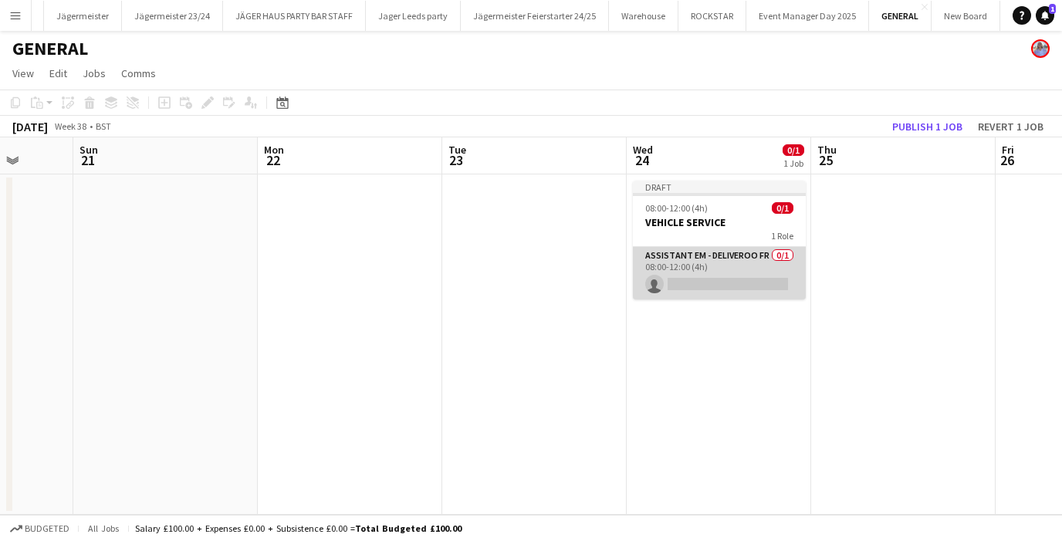
click at [752, 272] on app-card-role "Assistant EM - Deliveroo FR 0/1 08:00-12:00 (4h) single-neutral-actions" at bounding box center [719, 273] width 173 height 52
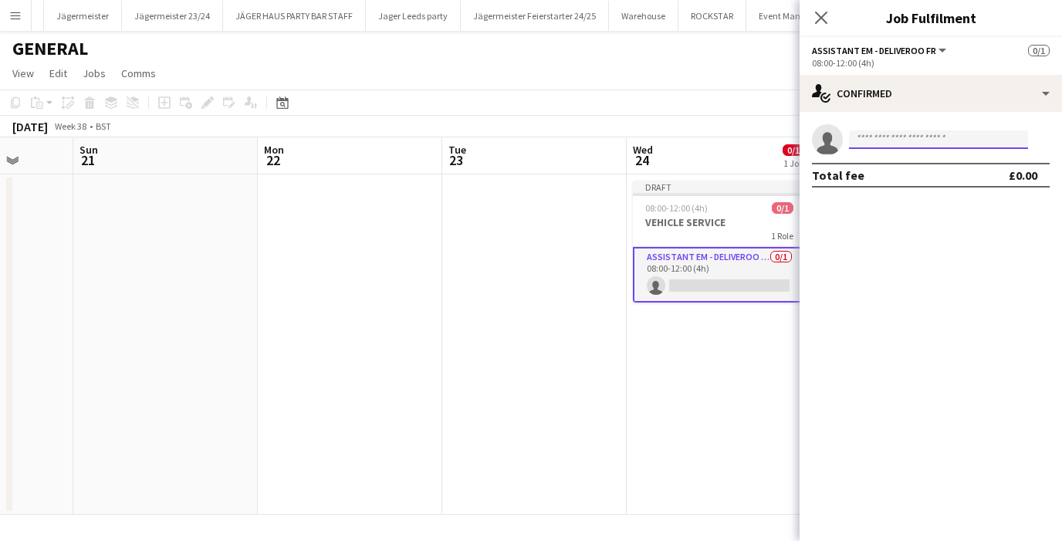
click at [877, 145] on input at bounding box center [938, 139] width 179 height 19
type input "*"
click at [828, 18] on icon "Close pop-in" at bounding box center [821, 17] width 15 height 15
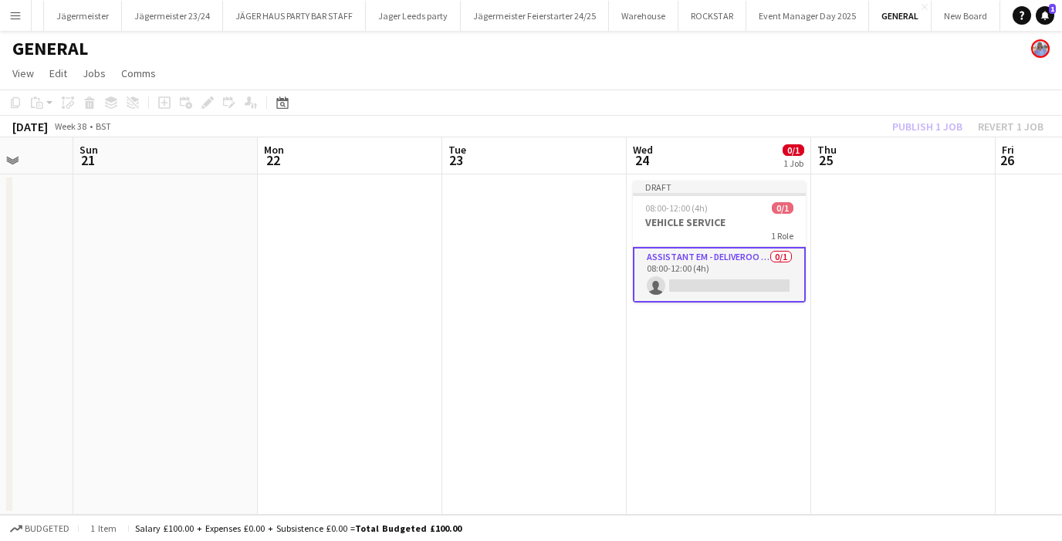
click at [1035, 49] on app-user-avatar at bounding box center [1040, 48] width 19 height 19
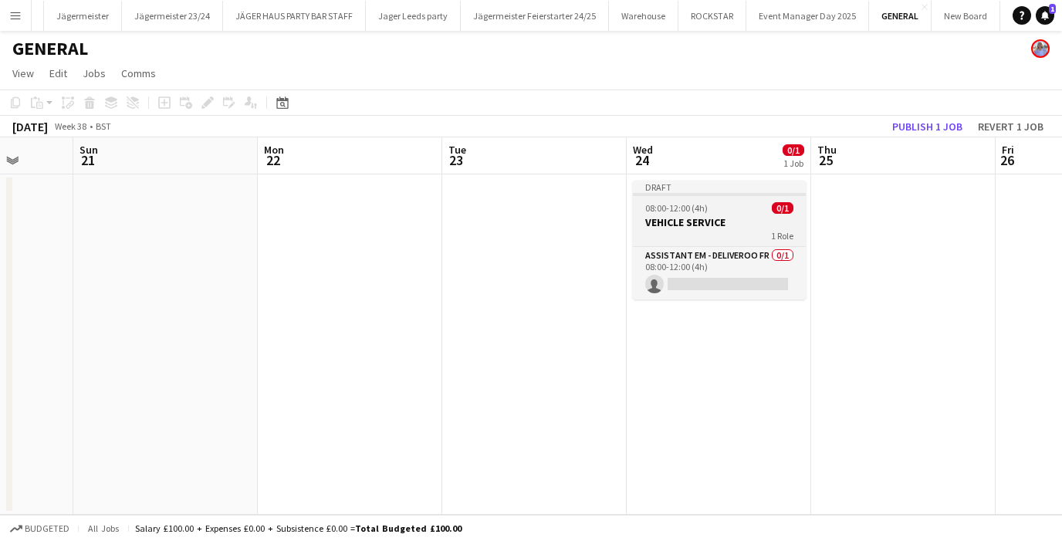
click at [720, 223] on h3 "VEHICLE SERVICE" at bounding box center [719, 222] width 173 height 14
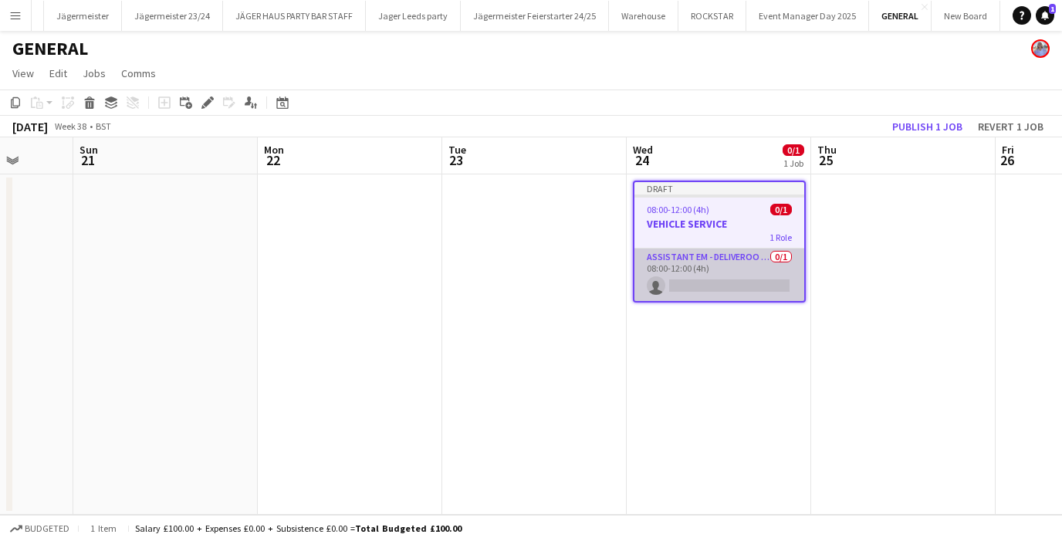
click at [718, 283] on app-card-role "Assistant EM - Deliveroo FR 0/1 08:00-12:00 (4h) single-neutral-actions" at bounding box center [720, 275] width 170 height 52
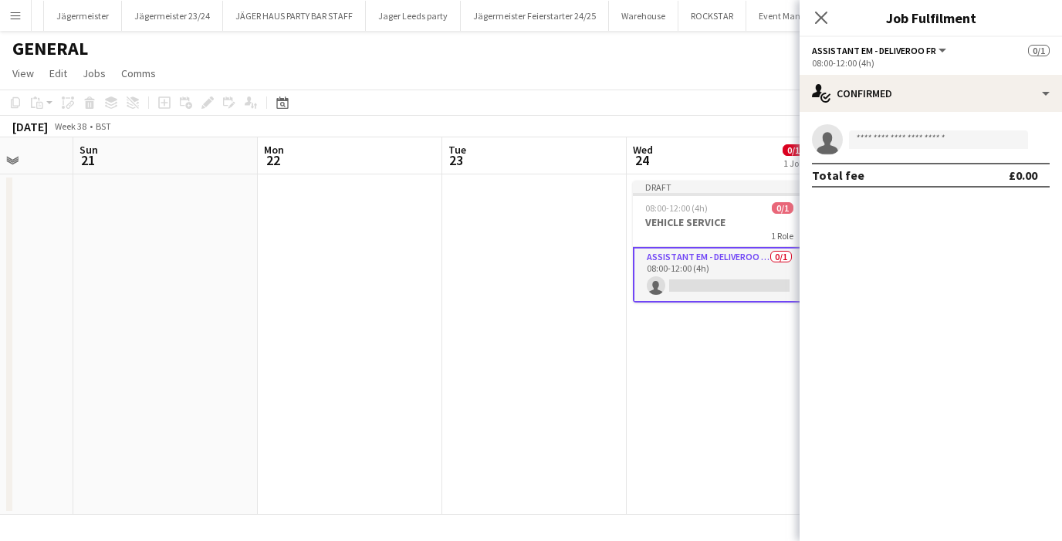
click at [900, 128] on app-invite-slot "single-neutral-actions" at bounding box center [931, 139] width 262 height 31
click at [893, 141] on input at bounding box center [938, 139] width 179 height 19
type input "***"
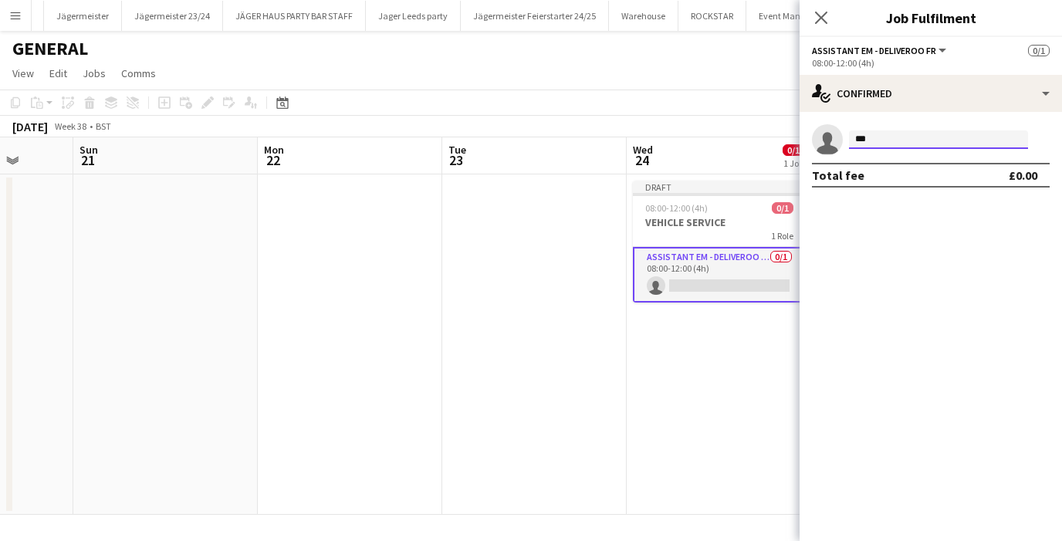
click at [879, 148] on input "***" at bounding box center [938, 139] width 179 height 19
click at [818, 23] on icon "Close pop-in" at bounding box center [821, 17] width 15 height 15
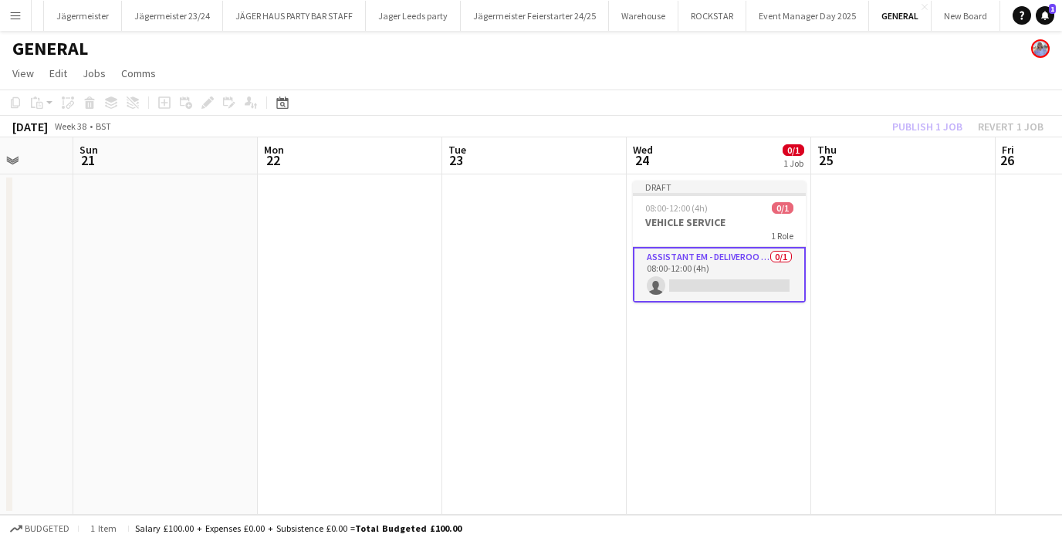
click at [680, 262] on app-card-role "Assistant EM - Deliveroo FR 0/1 08:00-12:00 (4h) single-neutral-actions" at bounding box center [719, 275] width 173 height 56
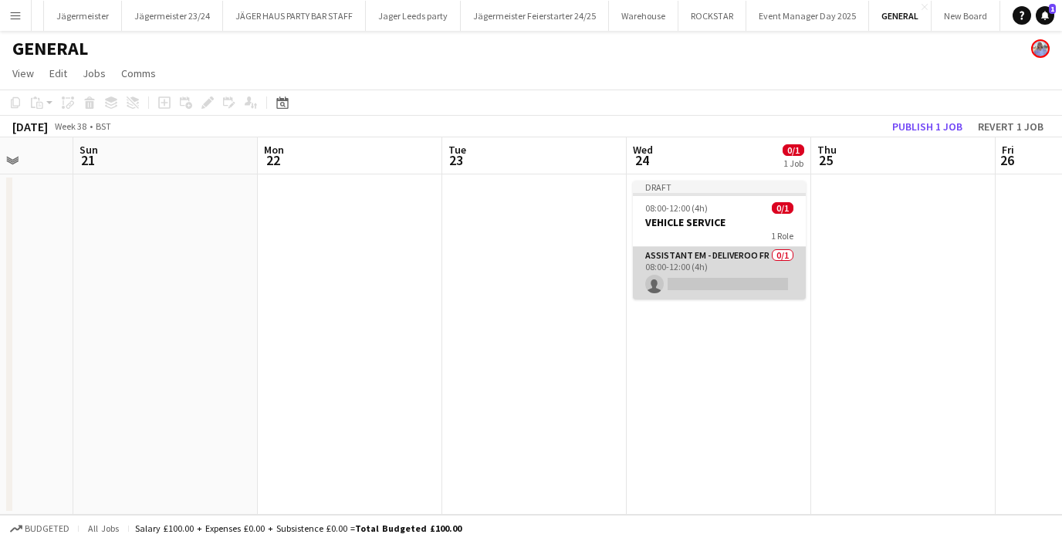
click at [680, 262] on app-card-role "Assistant EM - Deliveroo FR 0/1 08:00-12:00 (4h) single-neutral-actions" at bounding box center [719, 273] width 173 height 52
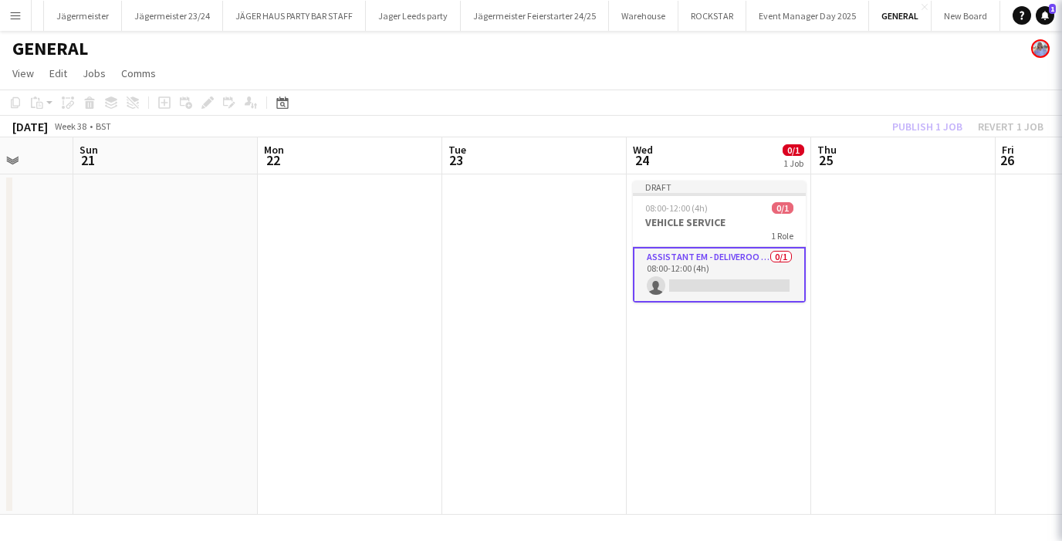
click at [680, 262] on app-card-role "Assistant EM - Deliveroo FR 0/1 08:00-12:00 (4h) single-neutral-actions" at bounding box center [719, 275] width 173 height 56
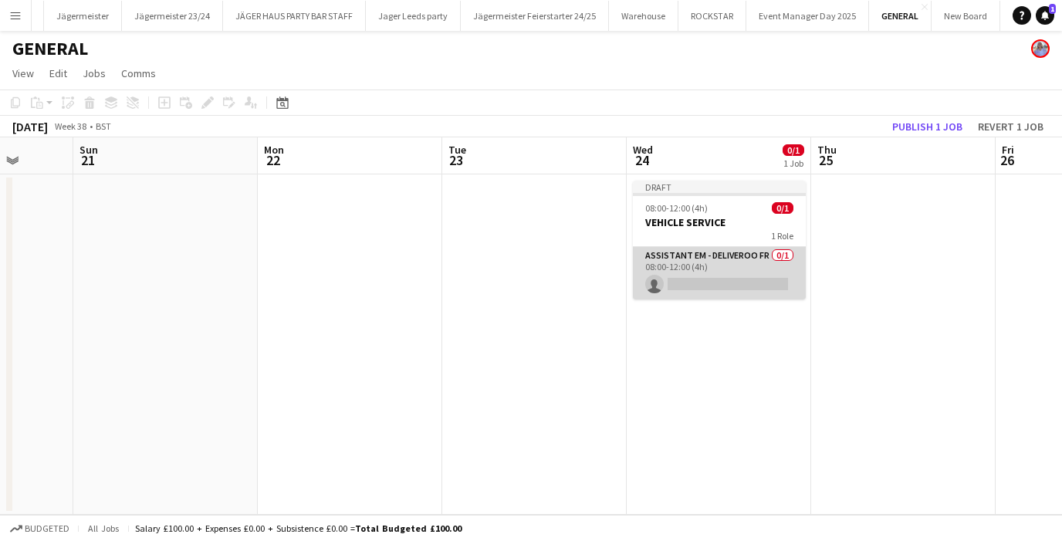
click at [680, 262] on app-card-role "Assistant EM - Deliveroo FR 0/1 08:00-12:00 (4h) single-neutral-actions" at bounding box center [719, 273] width 173 height 52
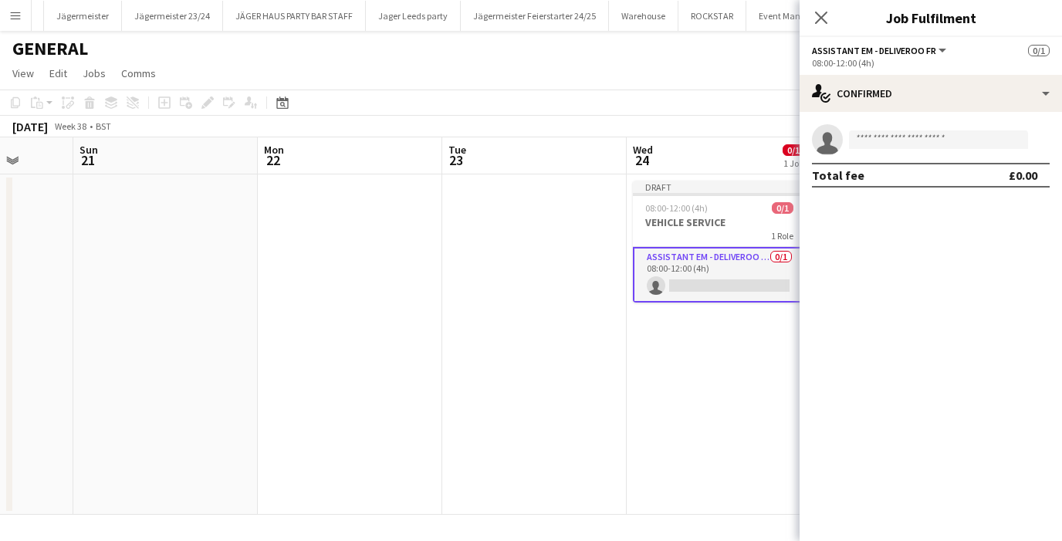
click at [831, 17] on div "Close pop-in" at bounding box center [821, 18] width 43 height 36
click at [743, 232] on div "1 Role" at bounding box center [719, 235] width 173 height 12
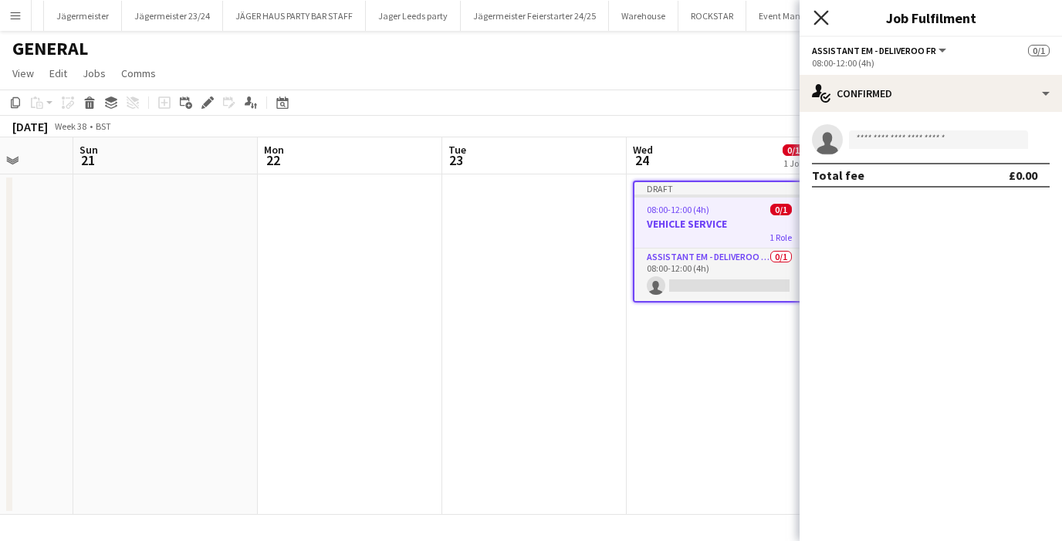
click at [819, 19] on icon at bounding box center [821, 17] width 15 height 15
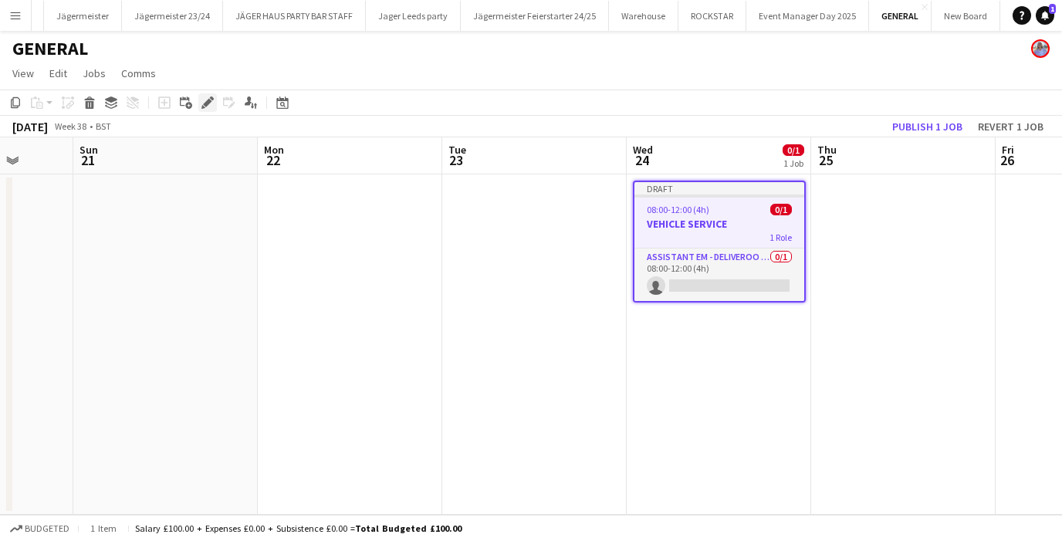
click at [208, 101] on icon at bounding box center [207, 103] width 8 height 8
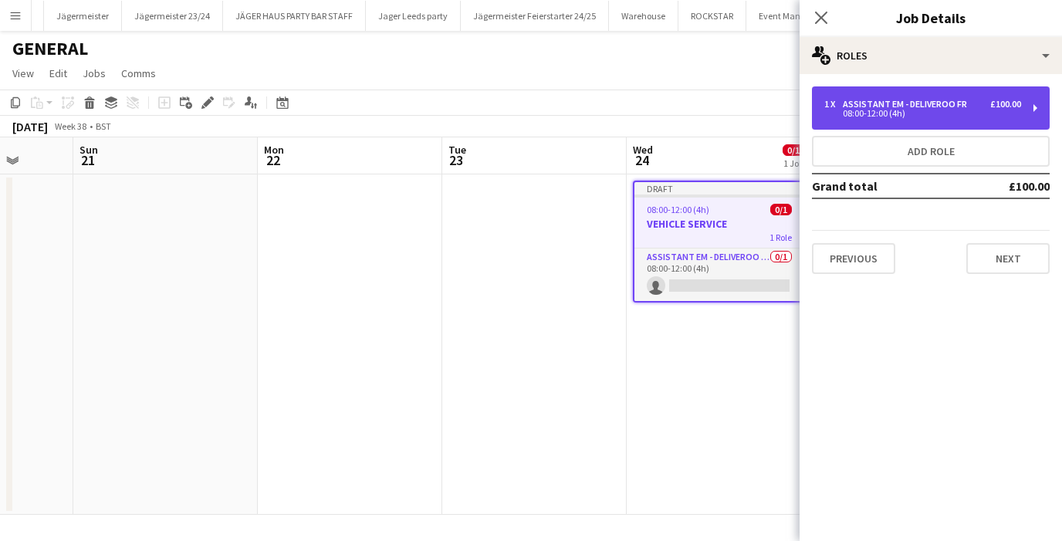
click at [914, 120] on div "1 x Assistant EM - Deliveroo FR £100.00 08:00-12:00 (4h)" at bounding box center [931, 107] width 238 height 43
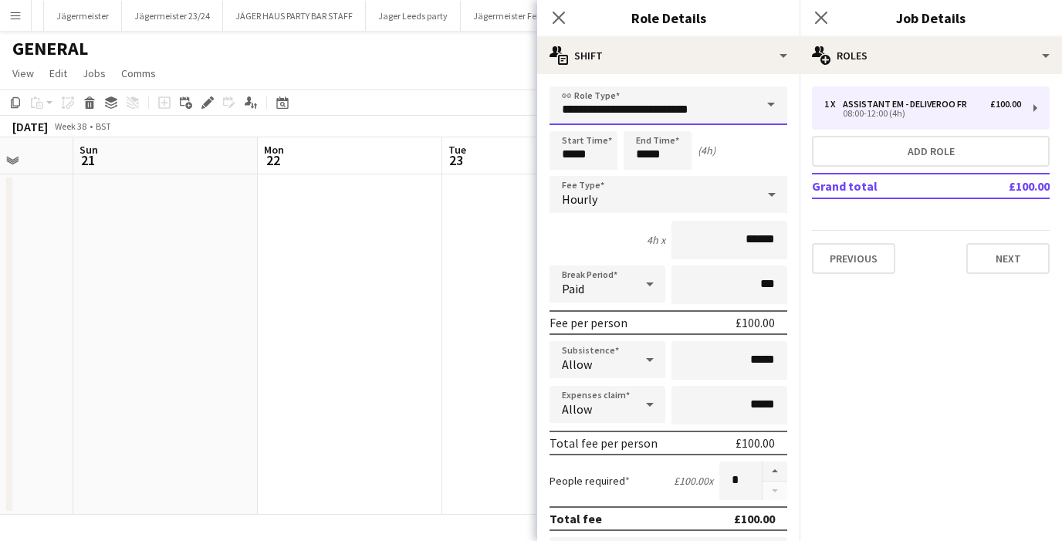
click at [693, 114] on input "**********" at bounding box center [669, 105] width 238 height 39
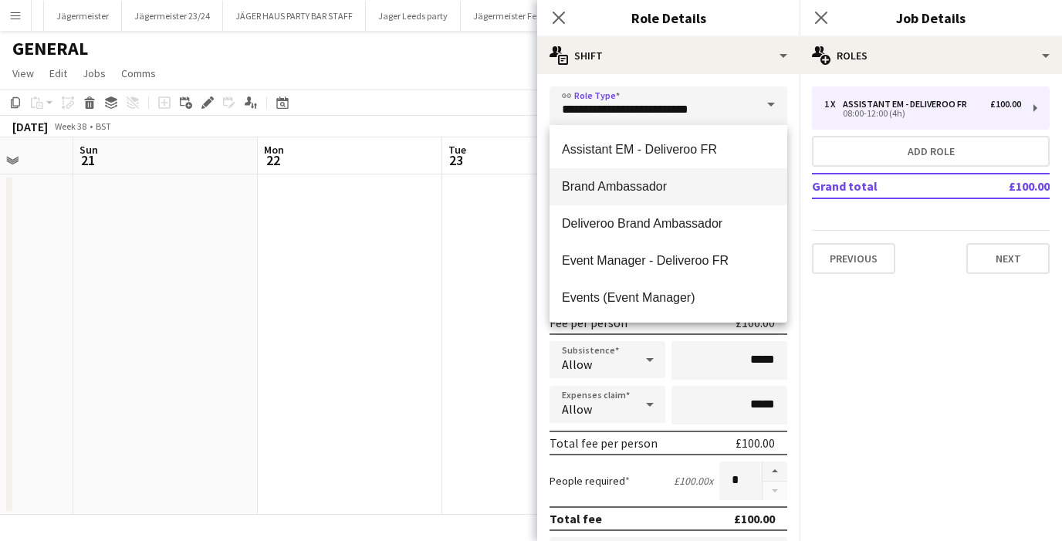
click at [710, 199] on mat-option "Brand Ambassador" at bounding box center [669, 186] width 238 height 37
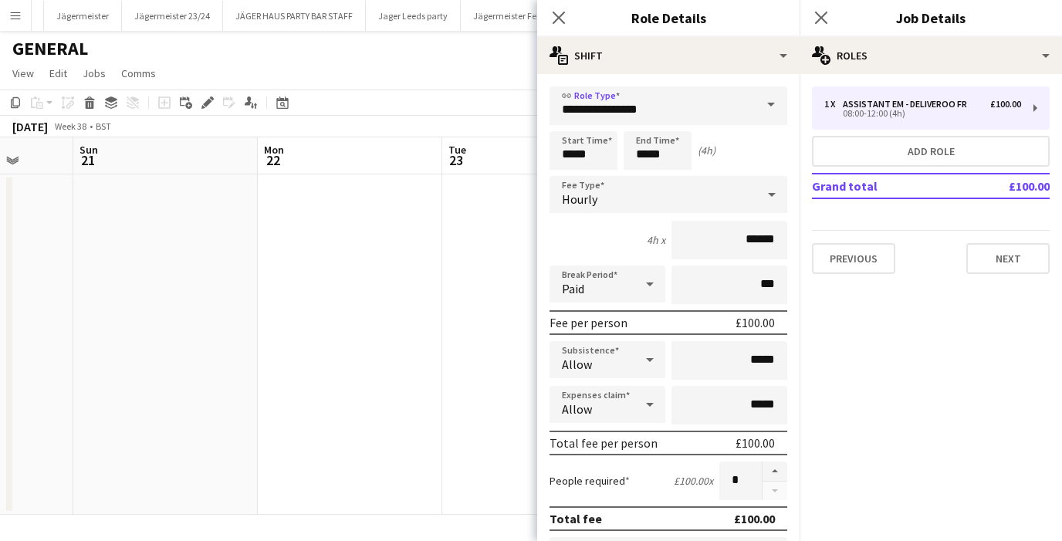
click at [763, 110] on span at bounding box center [771, 104] width 32 height 37
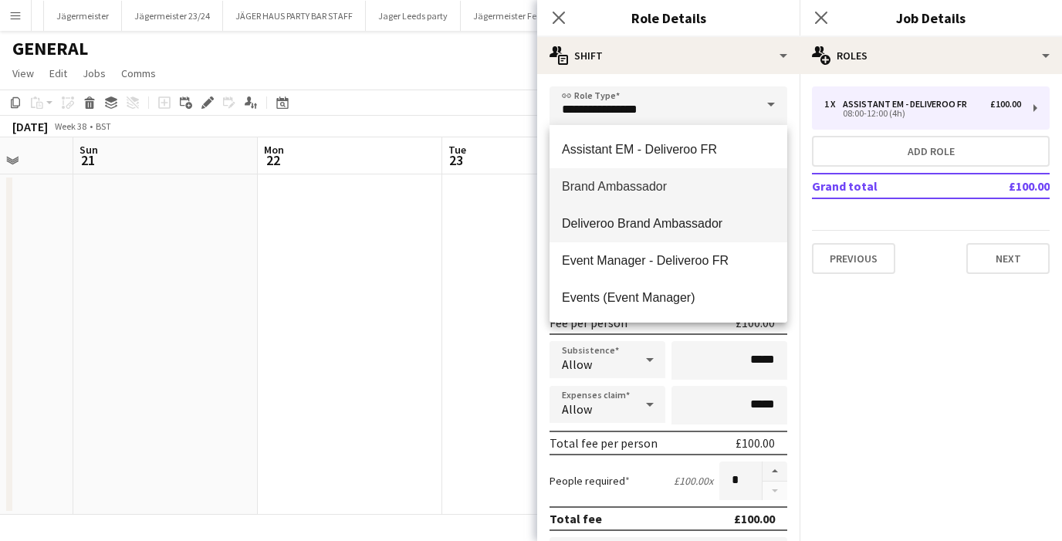
scroll to position [42, 0]
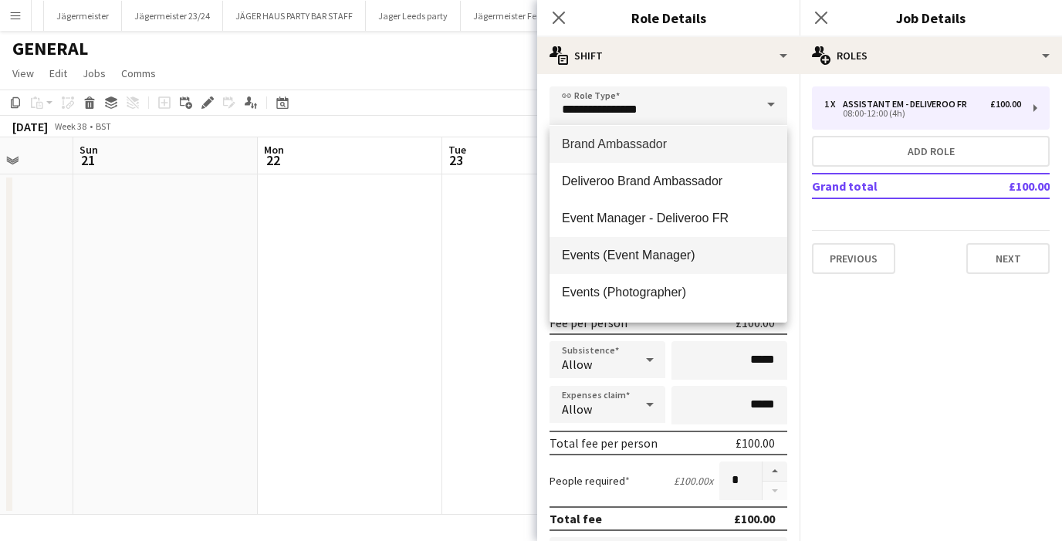
click at [627, 254] on span "Events (Event Manager)" at bounding box center [668, 255] width 213 height 15
type input "**********"
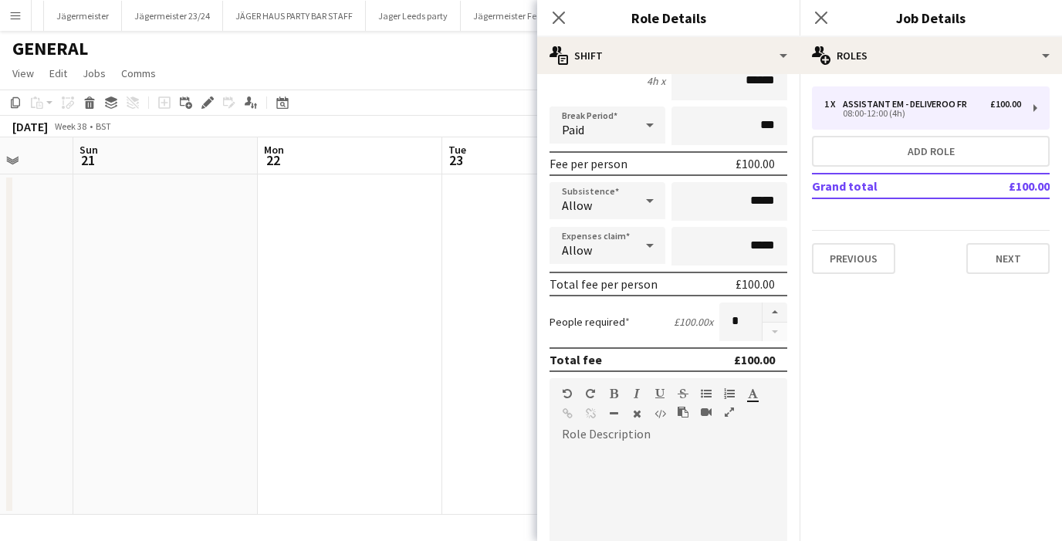
scroll to position [425, 0]
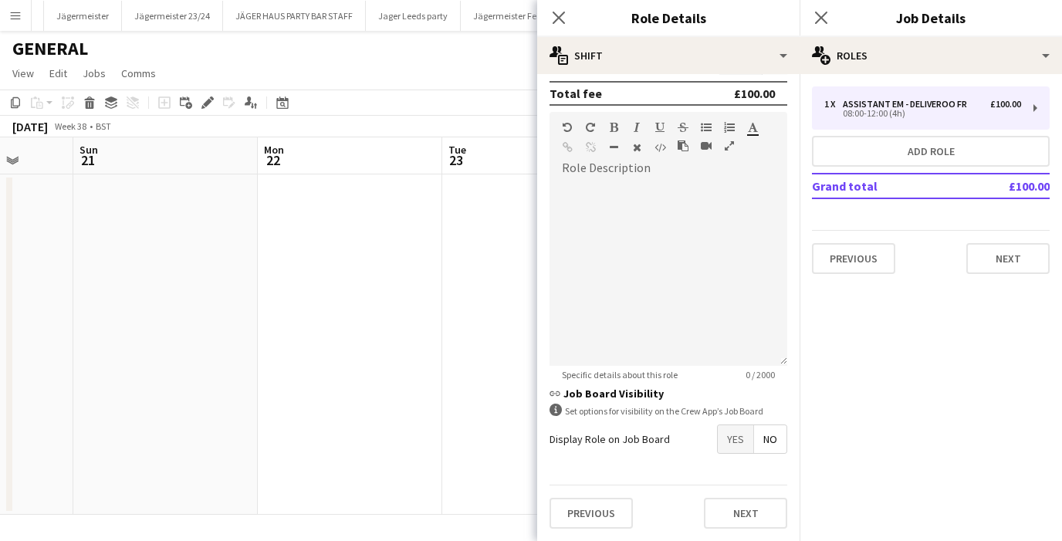
click at [767, 436] on span "No" at bounding box center [770, 439] width 32 height 28
click at [735, 514] on button "Next" at bounding box center [745, 513] width 83 height 31
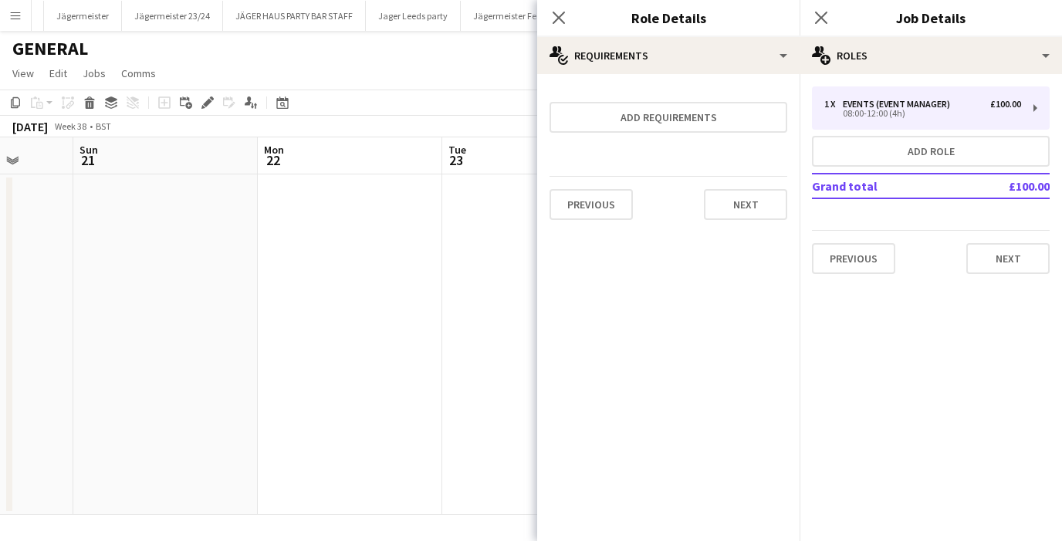
scroll to position [0, 0]
click at [771, 221] on div "Previous Next" at bounding box center [669, 204] width 238 height 56
click at [767, 205] on button "Next" at bounding box center [745, 204] width 83 height 31
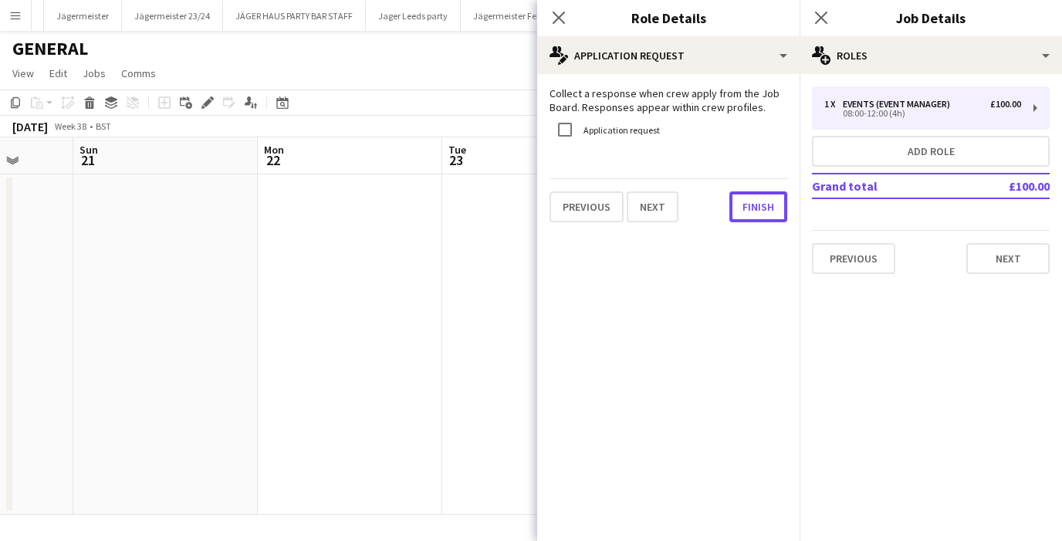
click at [767, 205] on button "Finish" at bounding box center [759, 206] width 58 height 31
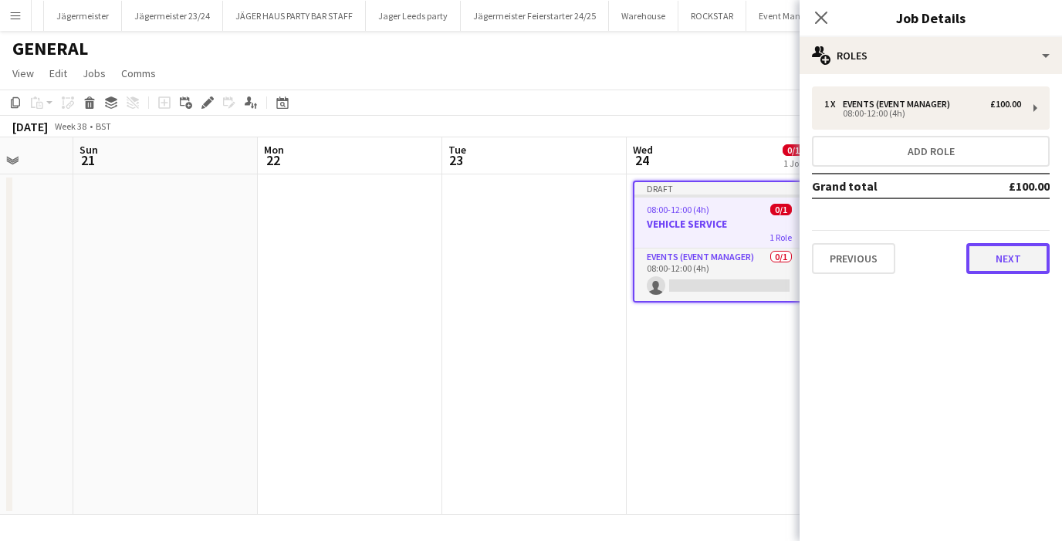
click at [991, 244] on button "Next" at bounding box center [1008, 258] width 83 height 31
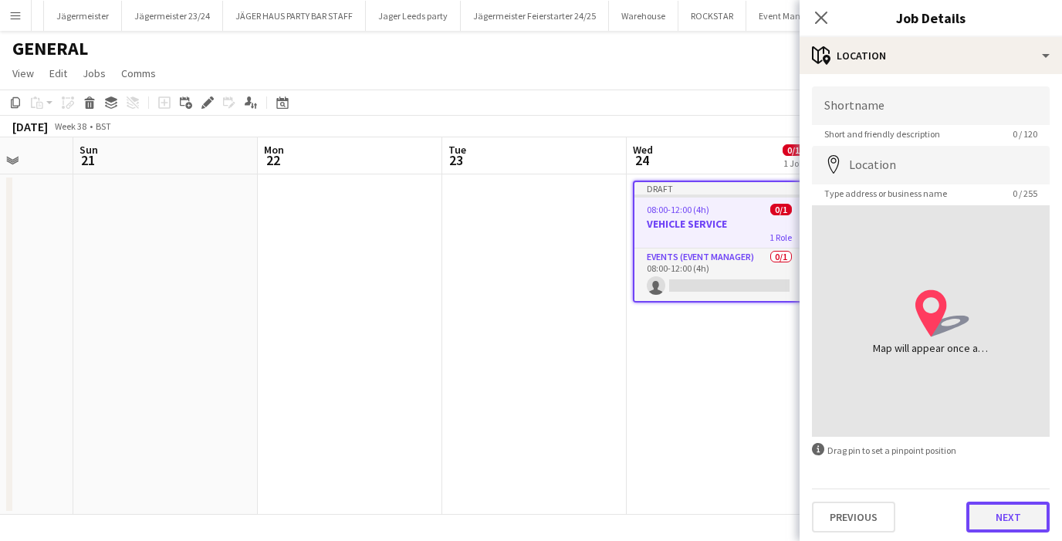
click at [1011, 528] on button "Next" at bounding box center [1008, 517] width 83 height 31
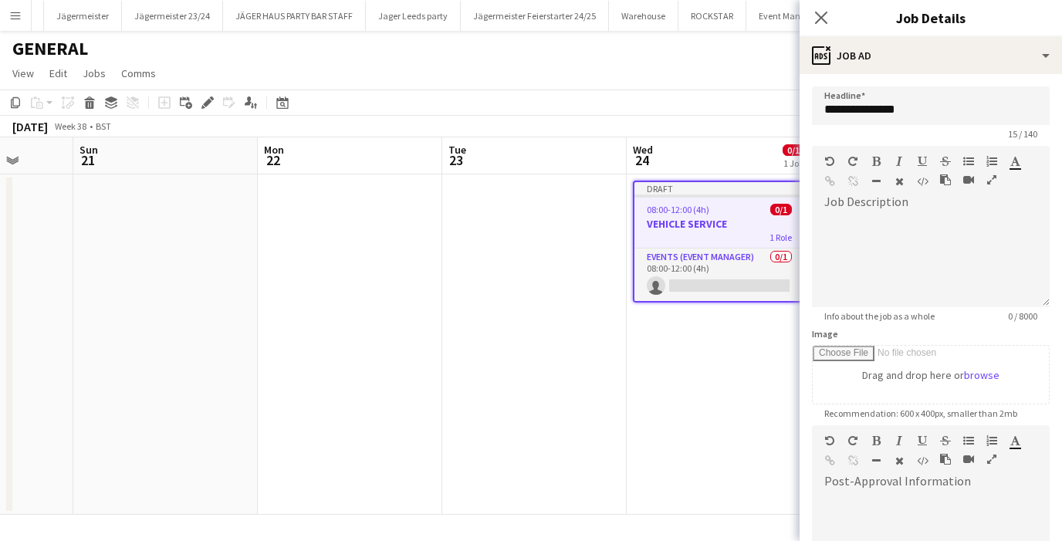
scroll to position [222, 0]
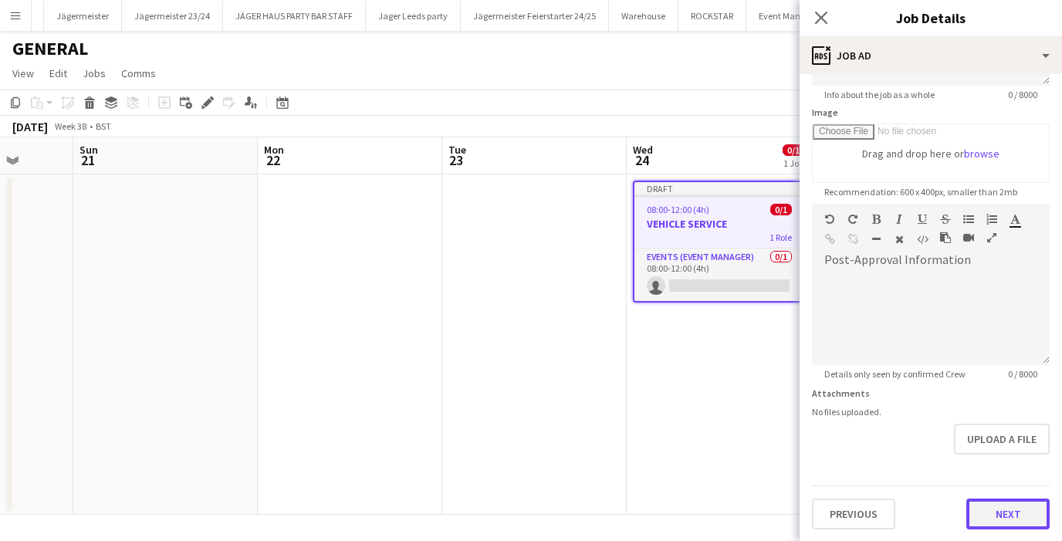
click at [1008, 512] on button "Next" at bounding box center [1008, 514] width 83 height 31
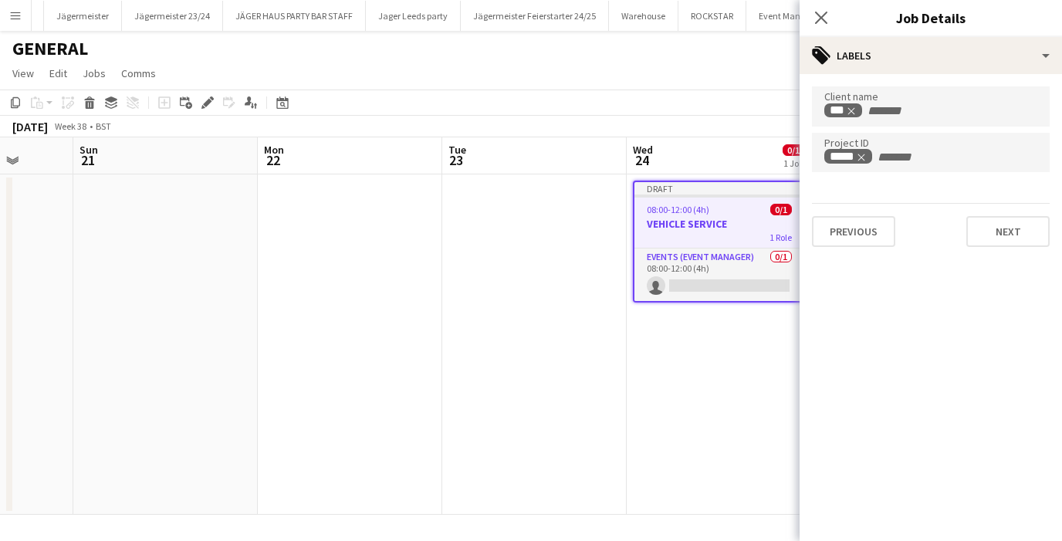
scroll to position [0, 0]
click at [993, 240] on button "Next" at bounding box center [1008, 231] width 83 height 31
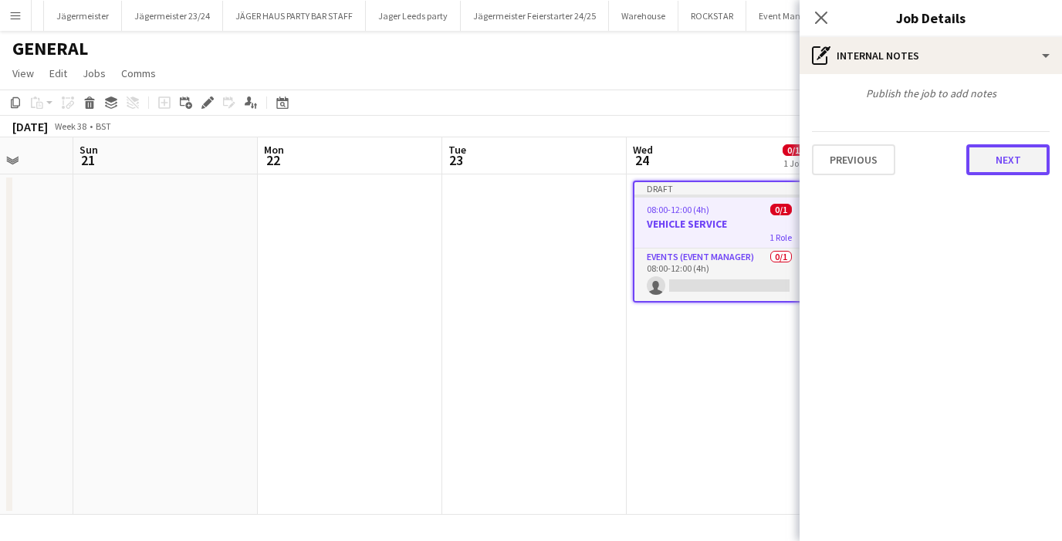
click at [990, 162] on button "Next" at bounding box center [1008, 159] width 83 height 31
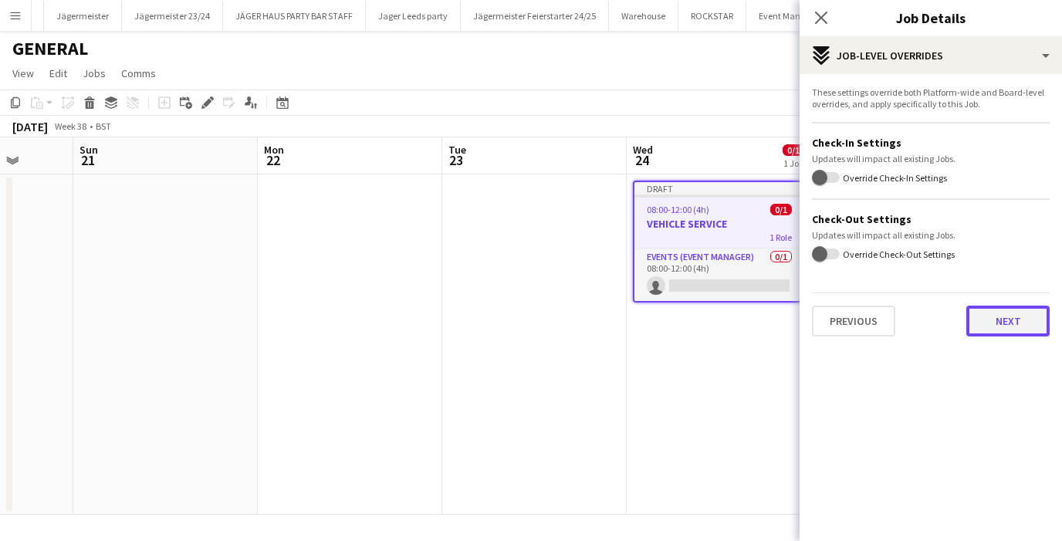
click at [985, 327] on button "Next" at bounding box center [1008, 321] width 83 height 31
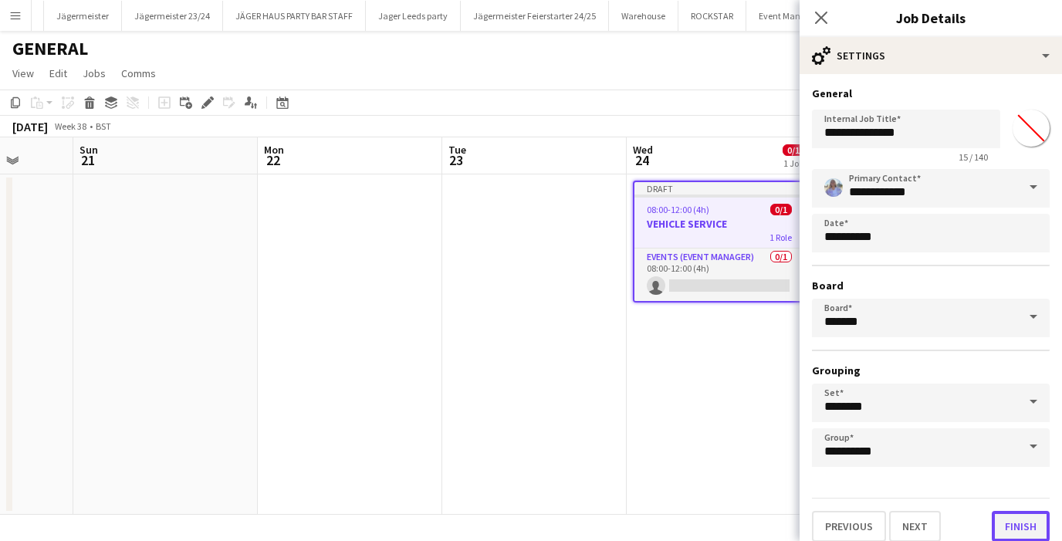
click at [1023, 520] on button "Finish" at bounding box center [1021, 526] width 58 height 31
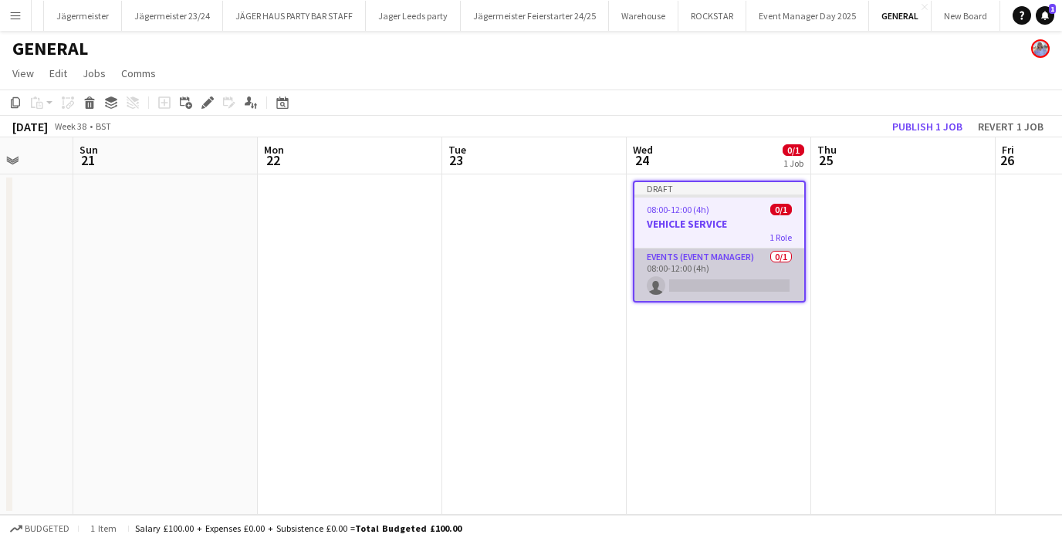
click at [715, 279] on app-card-role "Events (Event Manager) 0/1 08:00-12:00 (4h) single-neutral-actions" at bounding box center [720, 275] width 170 height 52
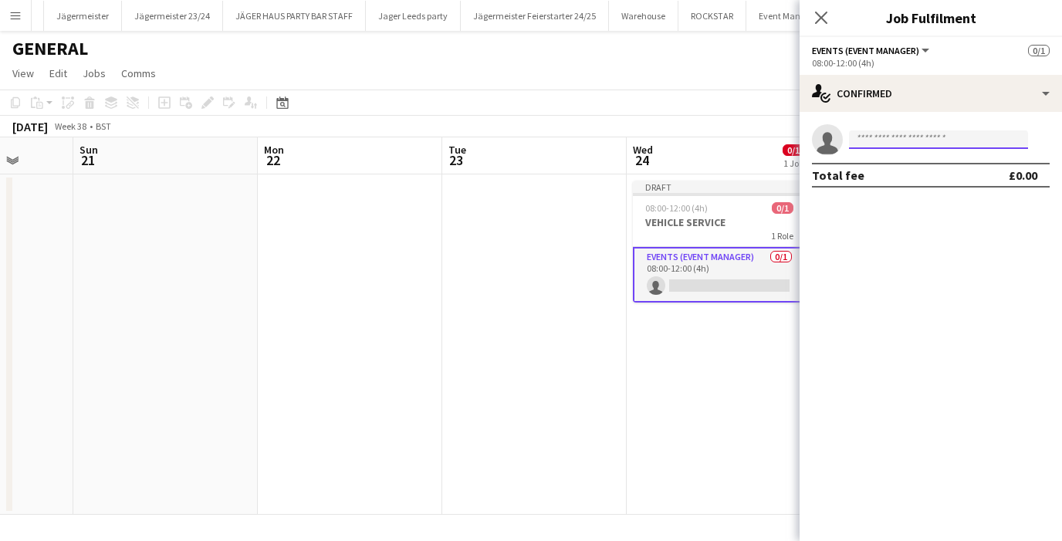
click at [868, 139] on input at bounding box center [938, 139] width 179 height 19
type input "*"
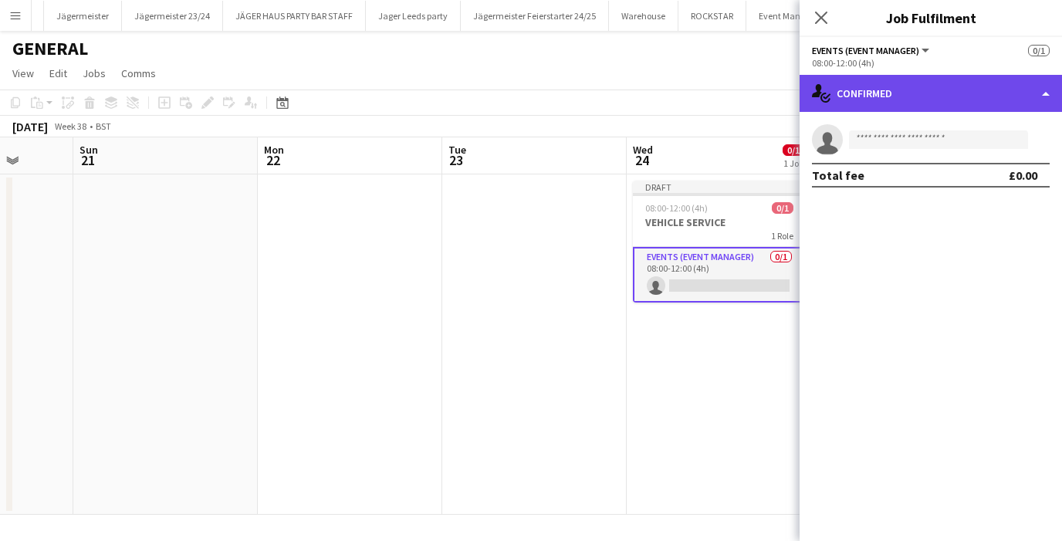
click at [1032, 104] on div "single-neutral-actions-check-2 Confirmed" at bounding box center [931, 93] width 262 height 37
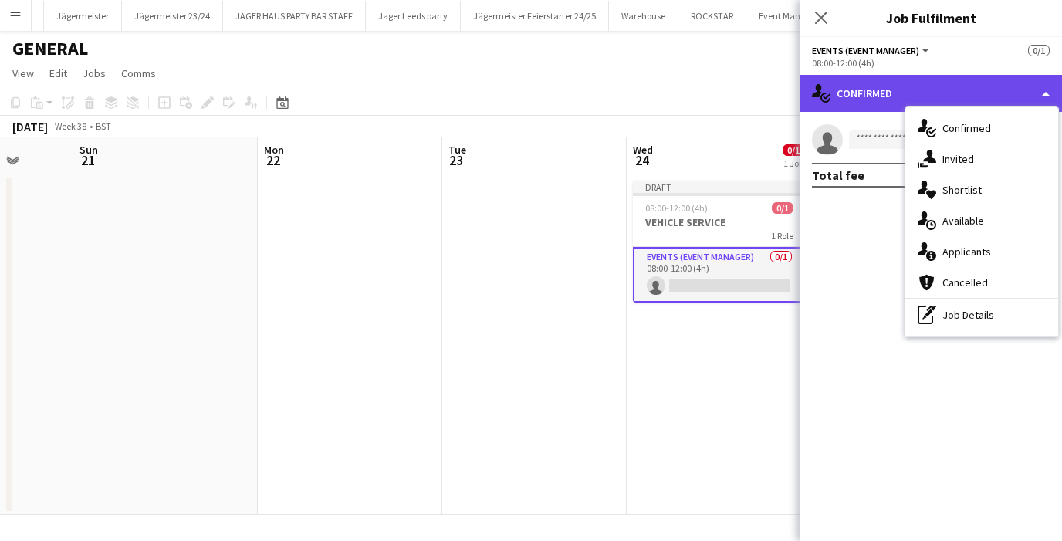
click at [1032, 99] on div "single-neutral-actions-check-2 Confirmed" at bounding box center [931, 93] width 262 height 37
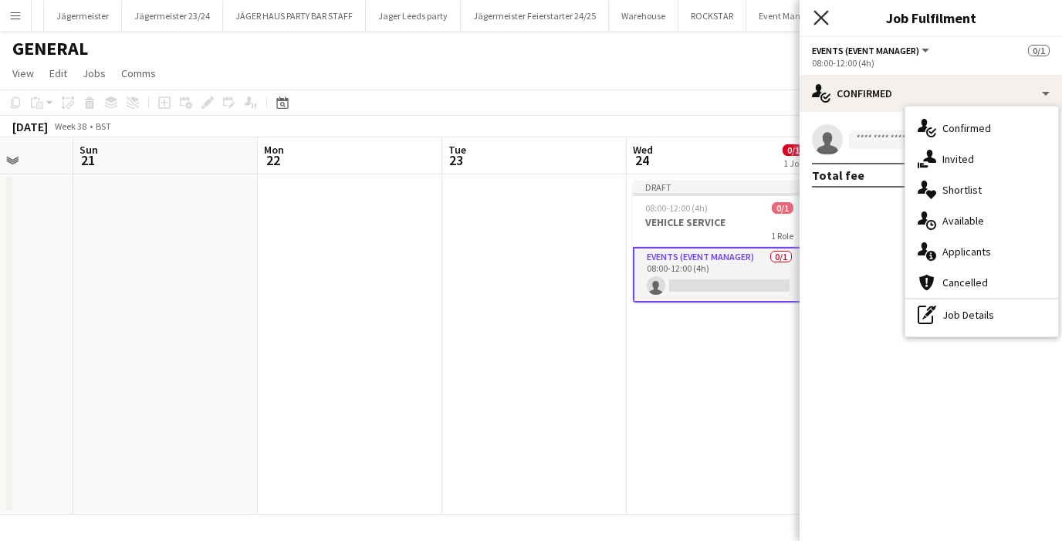
click at [825, 12] on icon at bounding box center [821, 17] width 15 height 15
